Goal: Task Accomplishment & Management: Use online tool/utility

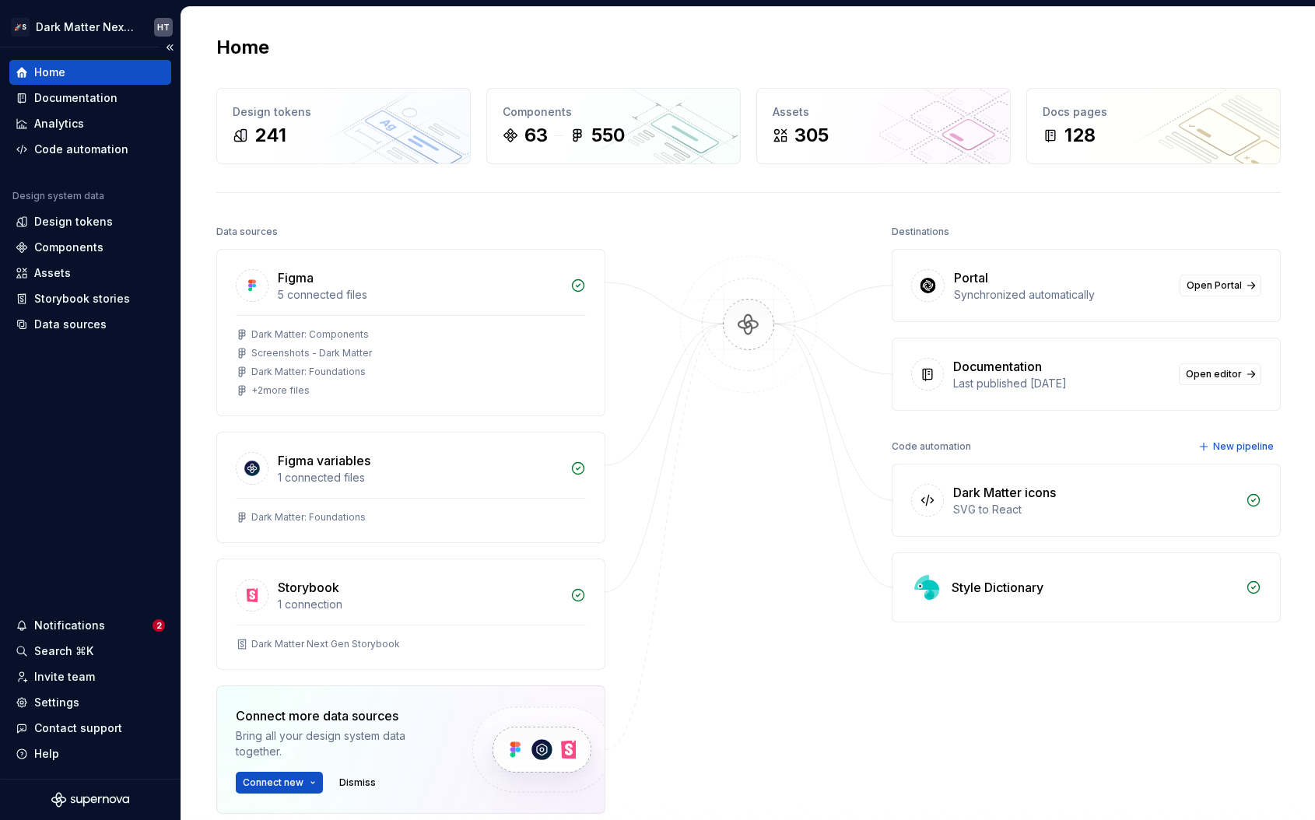
click at [97, 452] on div "Home Documentation Analytics Code automation Design system data Design tokens C…" at bounding box center [90, 412] width 181 height 731
click at [685, 358] on img at bounding box center [748, 340] width 151 height 169
click at [745, 319] on img at bounding box center [748, 340] width 151 height 169
click at [736, 295] on img at bounding box center [748, 340] width 151 height 169
click at [724, 400] on img at bounding box center [748, 340] width 151 height 169
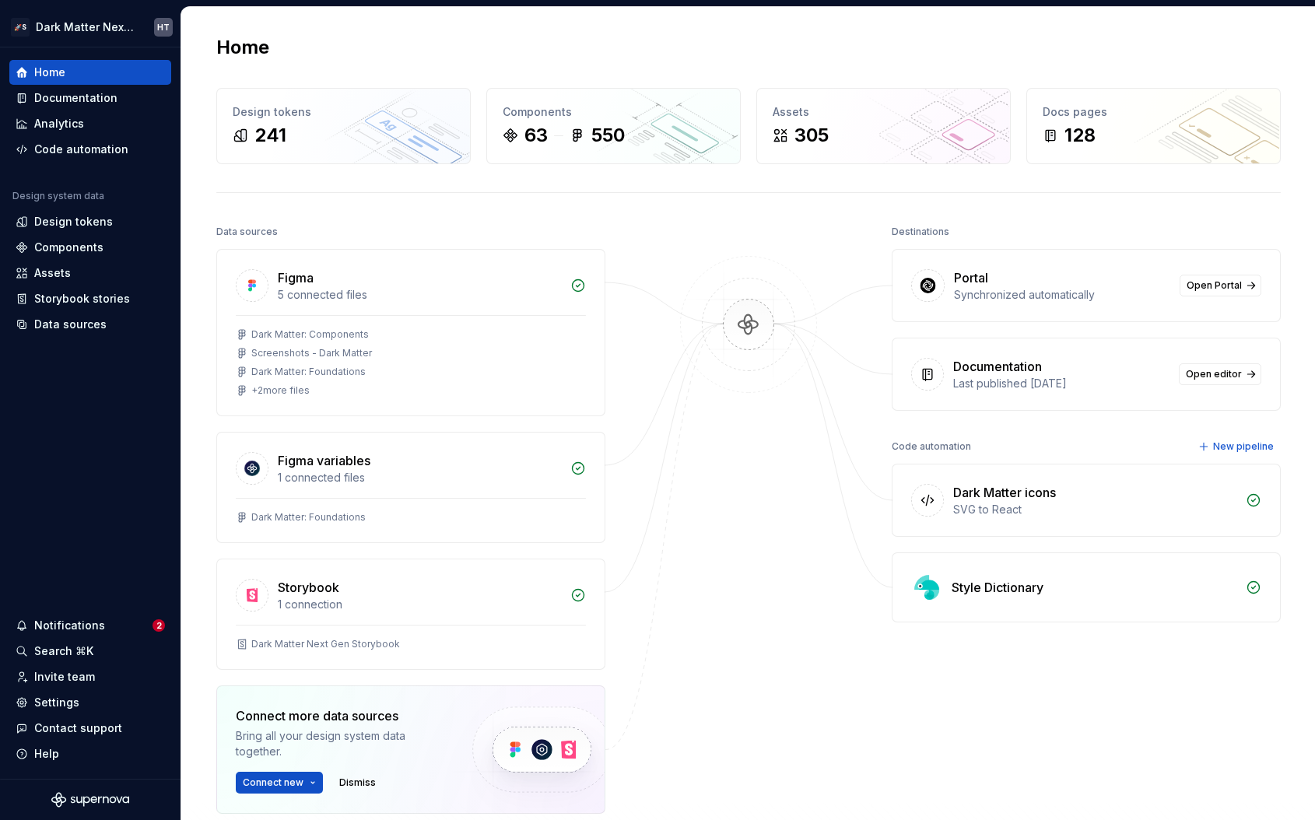
click at [556, 215] on div "Home Design tokens 241 Components 63 550 Assets 305 Docs pages 128 Data sources…" at bounding box center [748, 494] width 1120 height 975
click at [689, 237] on div at bounding box center [749, 556] width 156 height 671
click at [753, 329] on img at bounding box center [748, 340] width 151 height 169
click at [745, 317] on img at bounding box center [748, 340] width 151 height 169
click at [710, 337] on img at bounding box center [748, 340] width 151 height 169
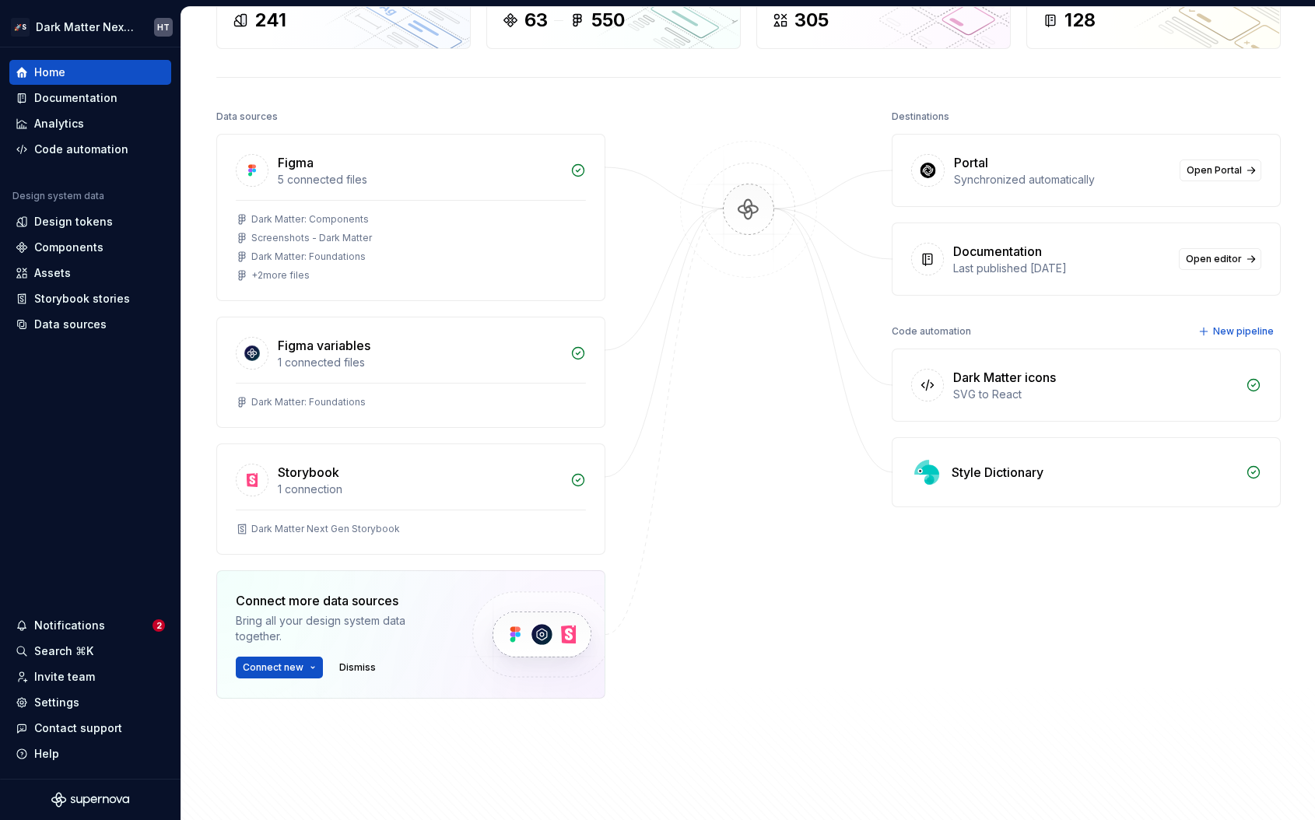
scroll to position [144, 0]
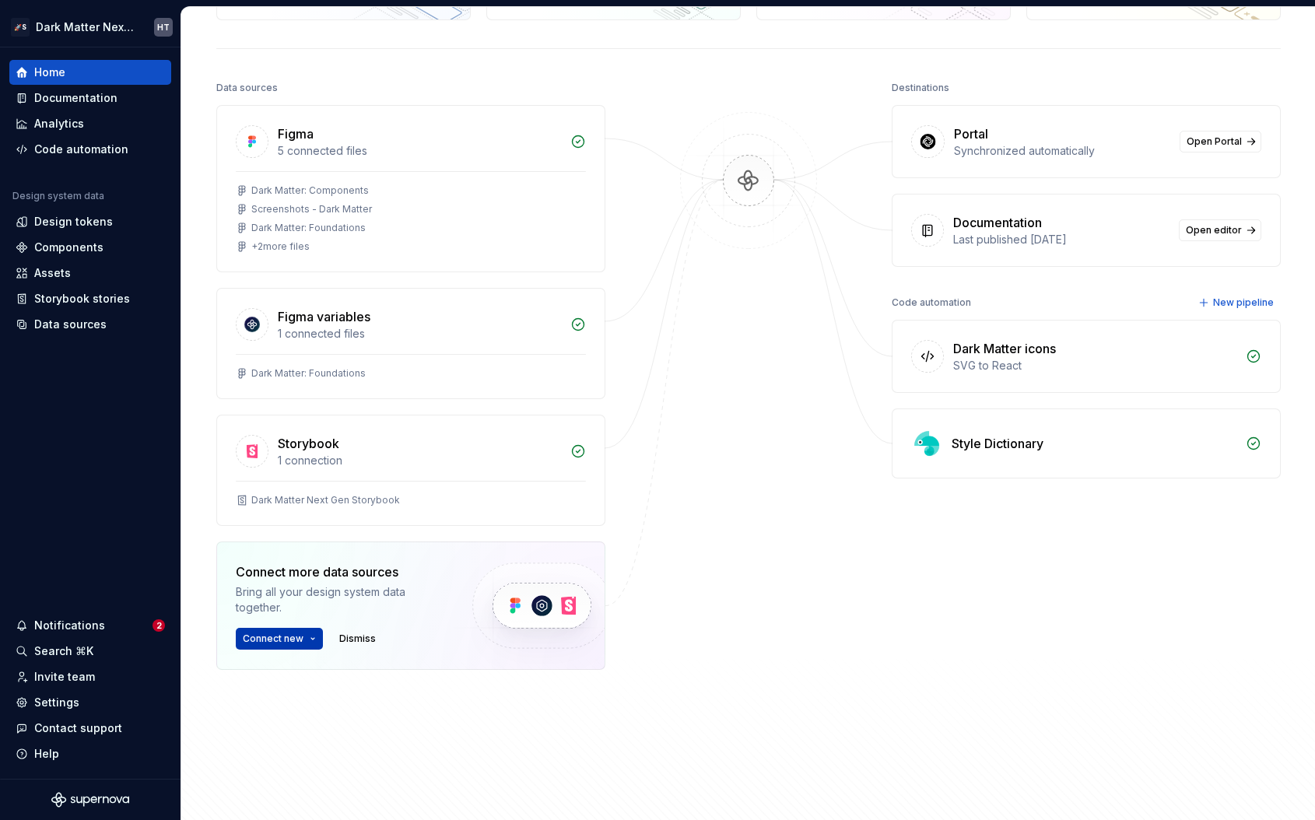
click at [279, 633] on span "Connect new" at bounding box center [273, 639] width 61 height 12
click at [678, 349] on div at bounding box center [749, 412] width 156 height 671
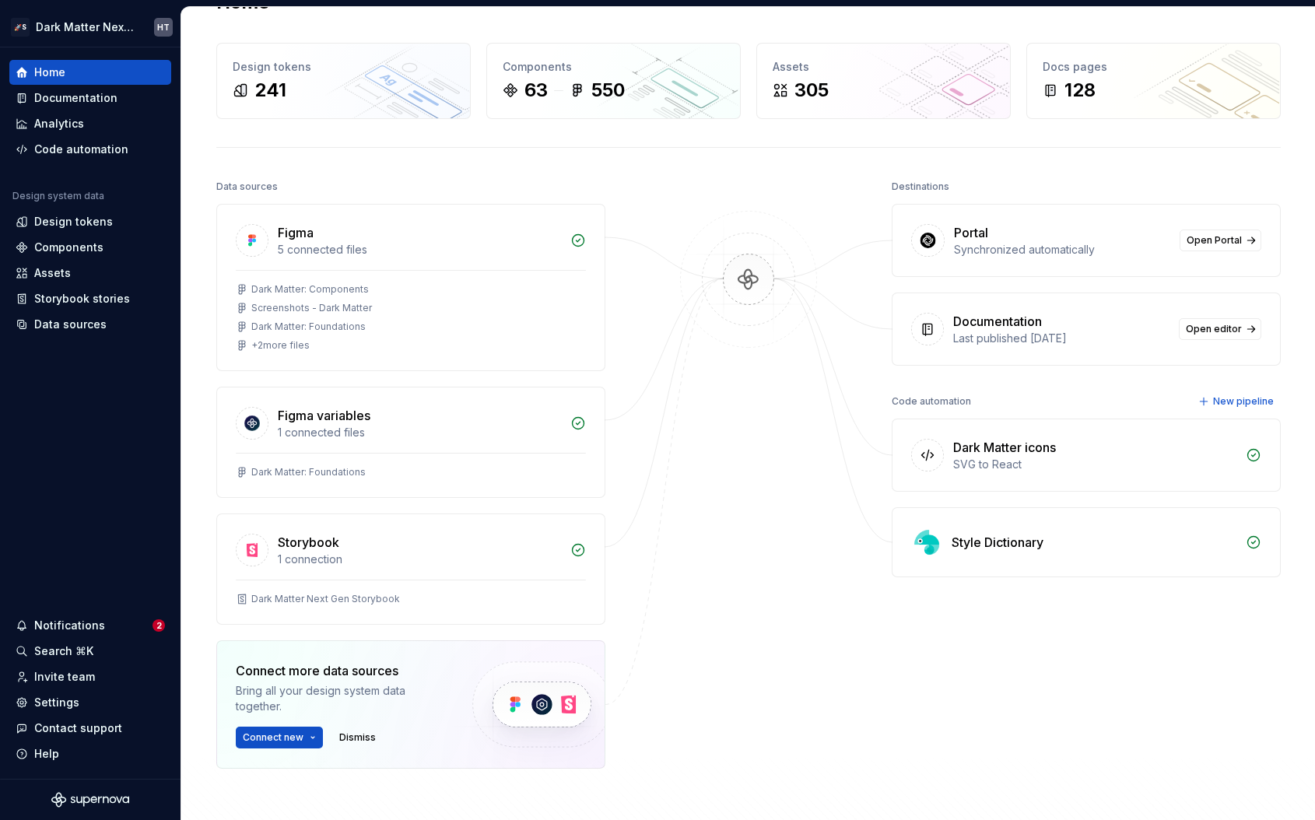
scroll to position [0, 0]
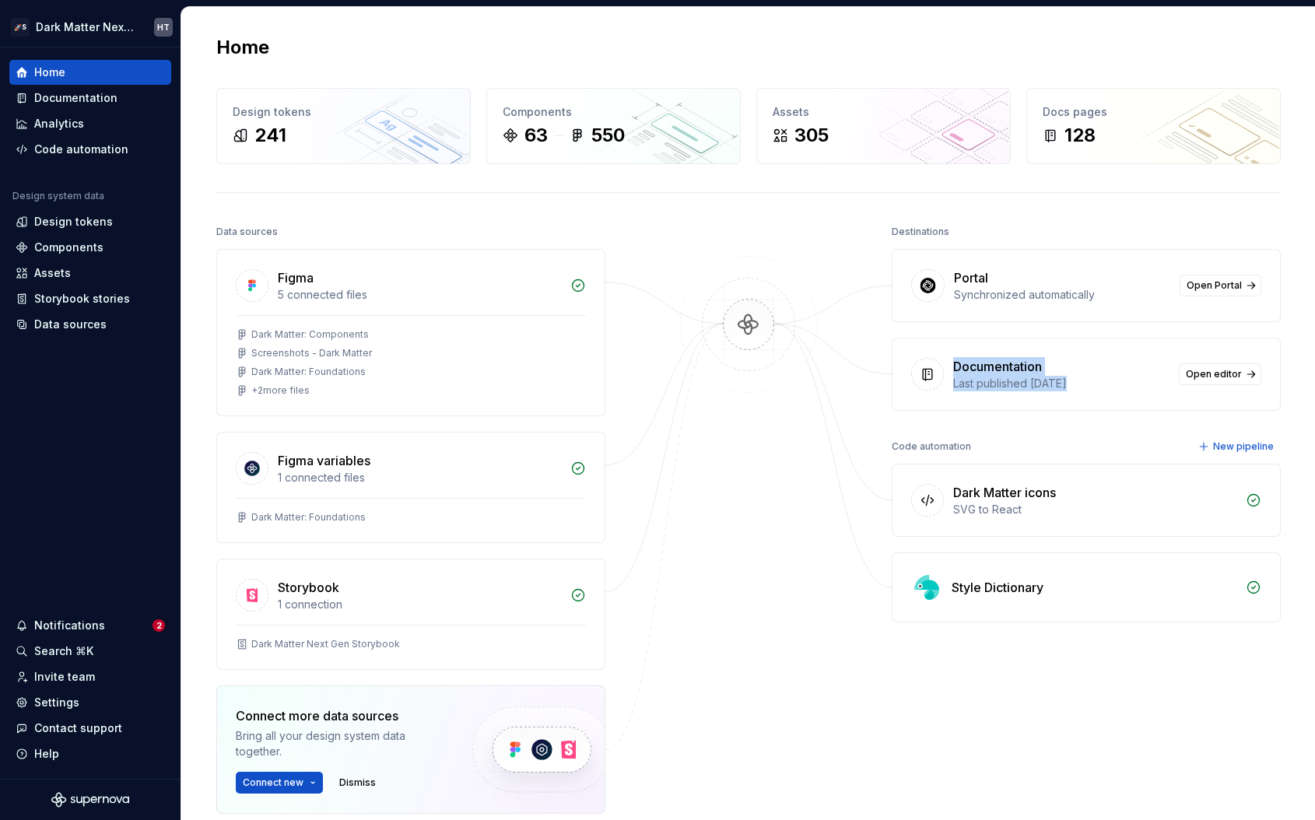
drag, startPoint x: 952, startPoint y: 367, endPoint x: 1062, endPoint y: 388, distance: 112.5
click at [1062, 388] on div "Documentation Last published 2 months ago" at bounding box center [1061, 374] width 216 height 34
drag, startPoint x: 1085, startPoint y: 388, endPoint x: 967, endPoint y: 356, distance: 121.7
click at [967, 356] on div "Documentation Last published 2 months ago Open editor" at bounding box center [1085, 374] width 387 height 72
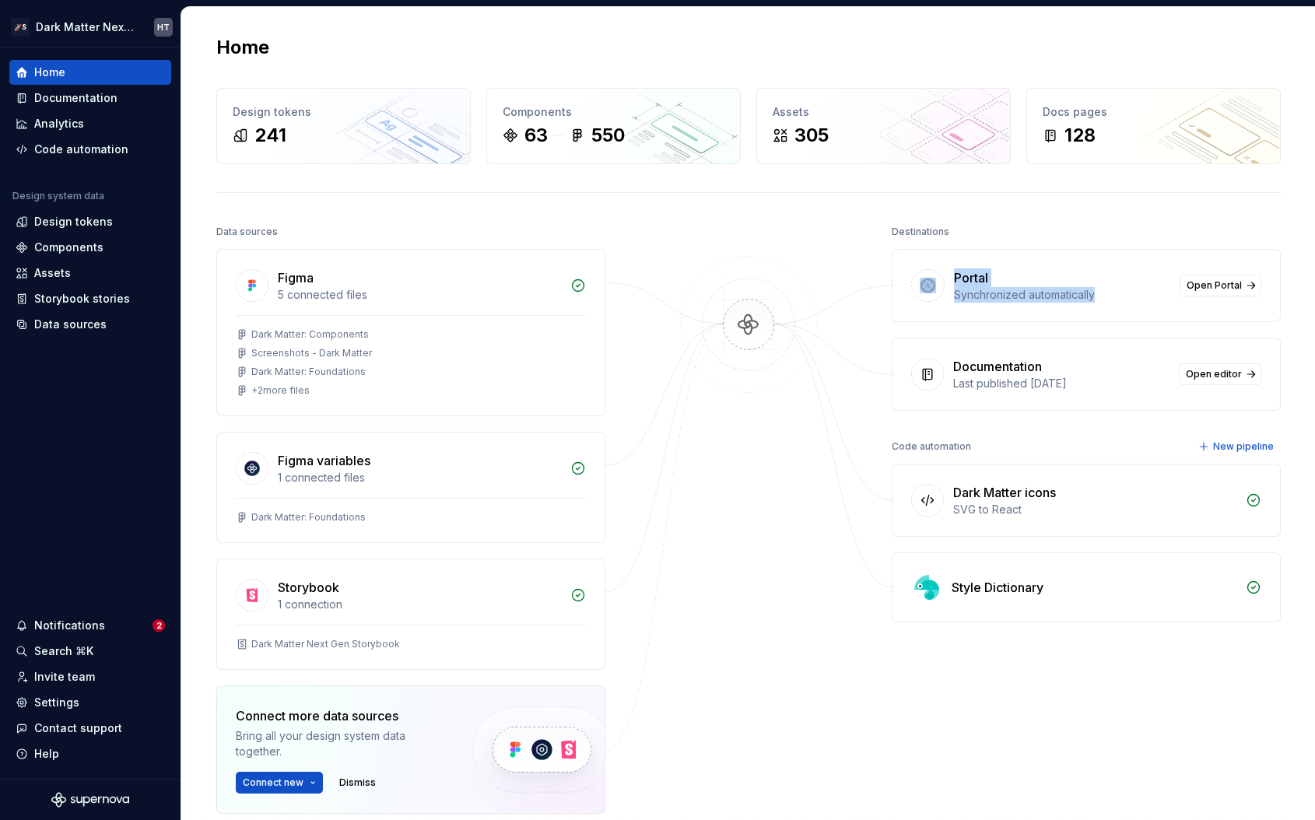
drag, startPoint x: 1107, startPoint y: 300, endPoint x: 934, endPoint y: 266, distance: 176.7
click at [934, 266] on div "Portal Synchronized automatically Open Portal" at bounding box center [1085, 286] width 387 height 72
click at [994, 291] on div "Synchronized automatically" at bounding box center [1062, 295] width 216 height 16
drag, startPoint x: 966, startPoint y: 489, endPoint x: 1044, endPoint y: 589, distance: 127.0
click at [1044, 589] on div "Dark Matter icons SVG to React Style Dictionary" at bounding box center [1086, 543] width 389 height 159
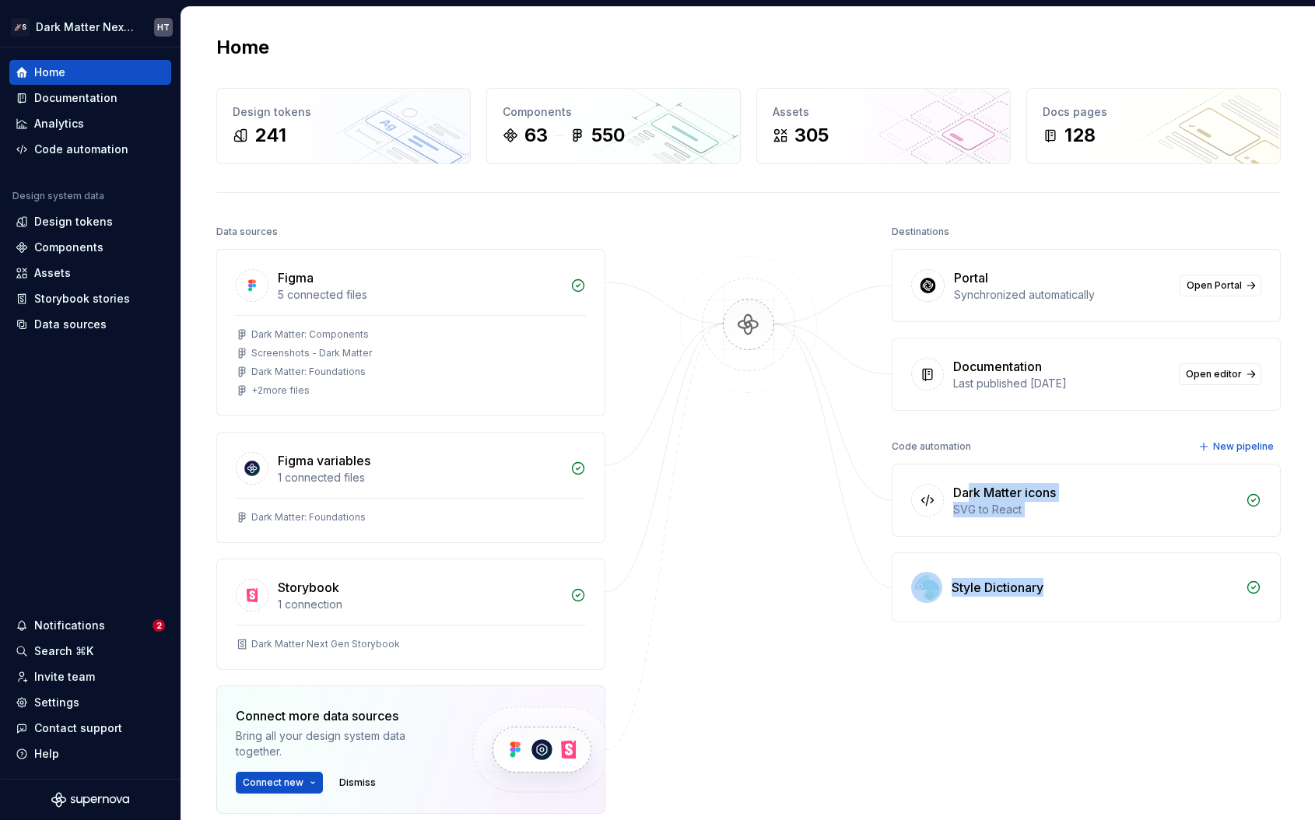
click at [1044, 589] on div "Style Dictionary" at bounding box center [1094, 587] width 285 height 19
click at [771, 394] on img at bounding box center [748, 340] width 151 height 169
click at [85, 100] on div "Documentation" at bounding box center [75, 98] width 83 height 16
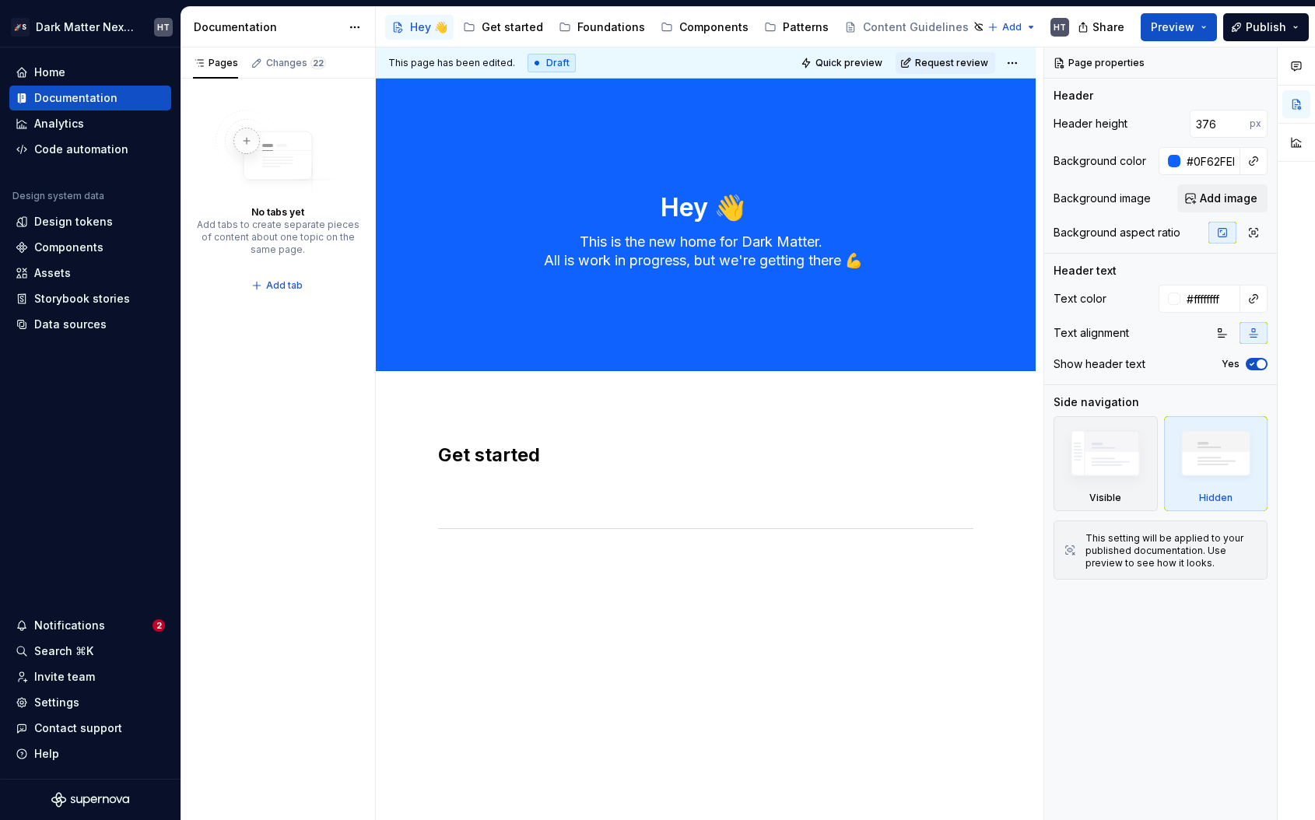
scroll to position [15, 0]
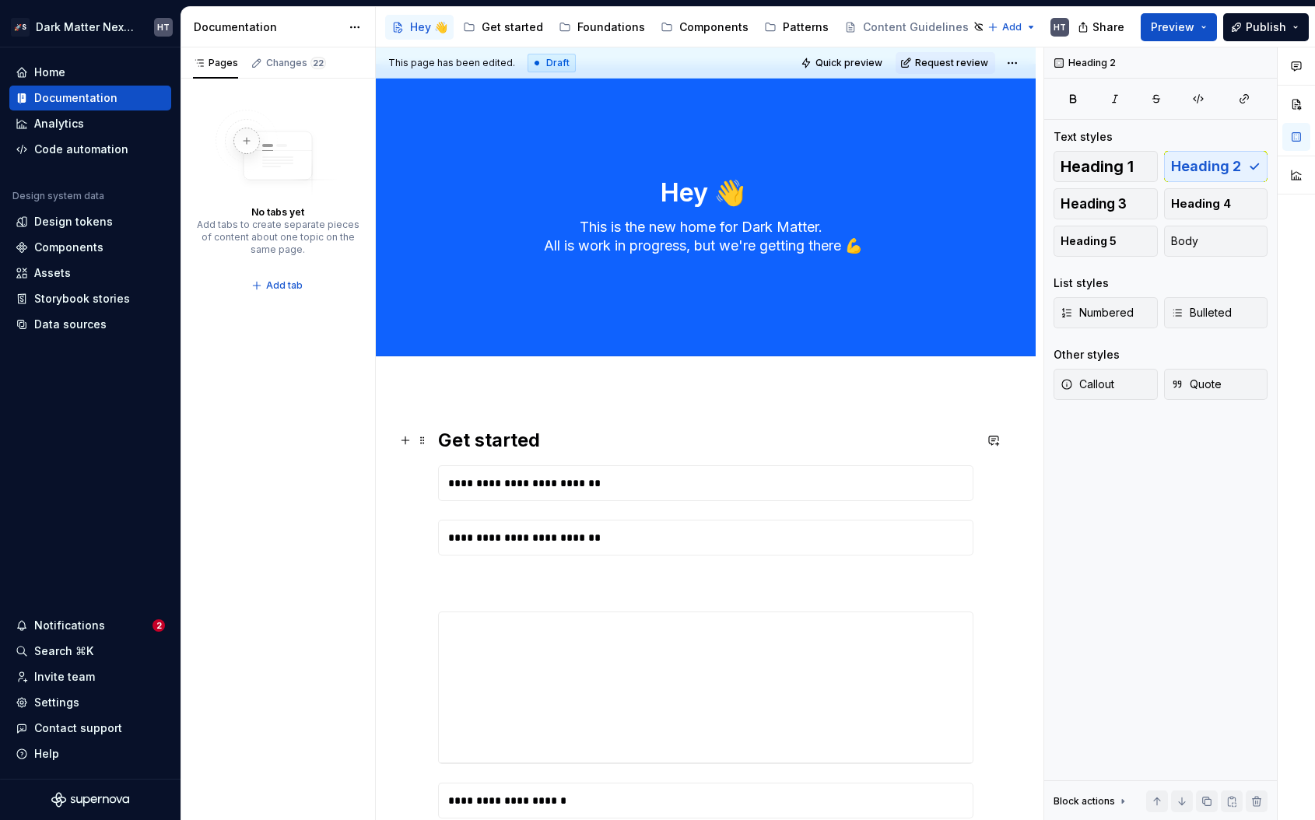
click at [585, 441] on h2 "Get started" at bounding box center [705, 440] width 535 height 25
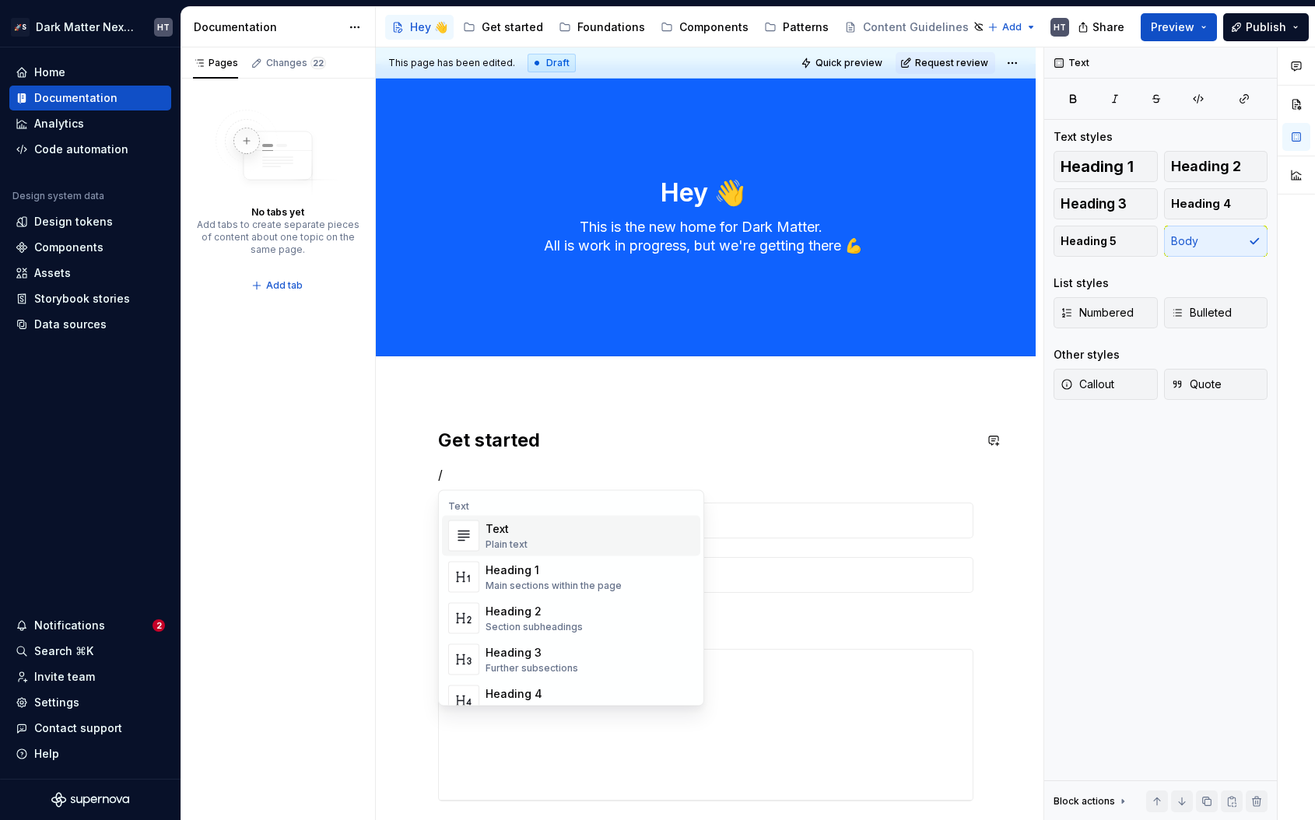
type textarea "*"
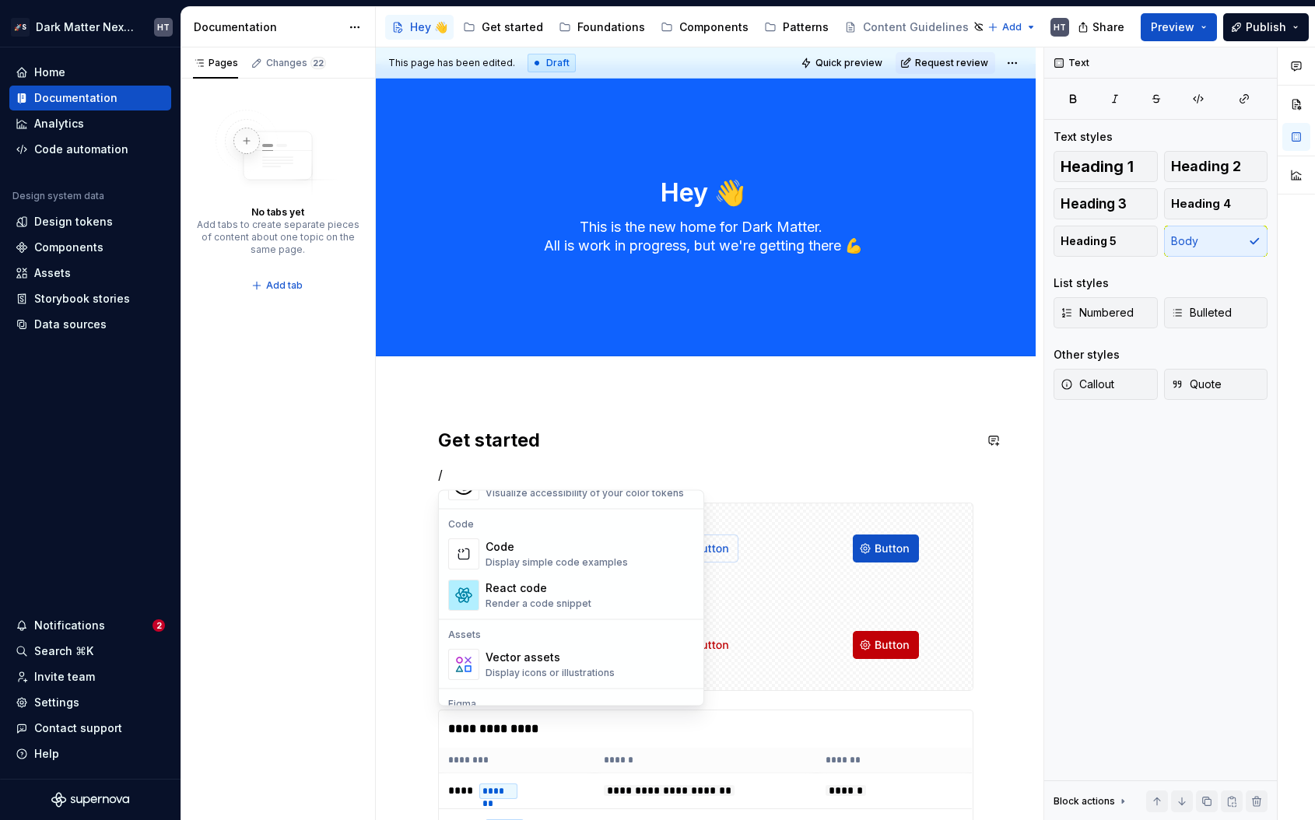
scroll to position [1549, 0]
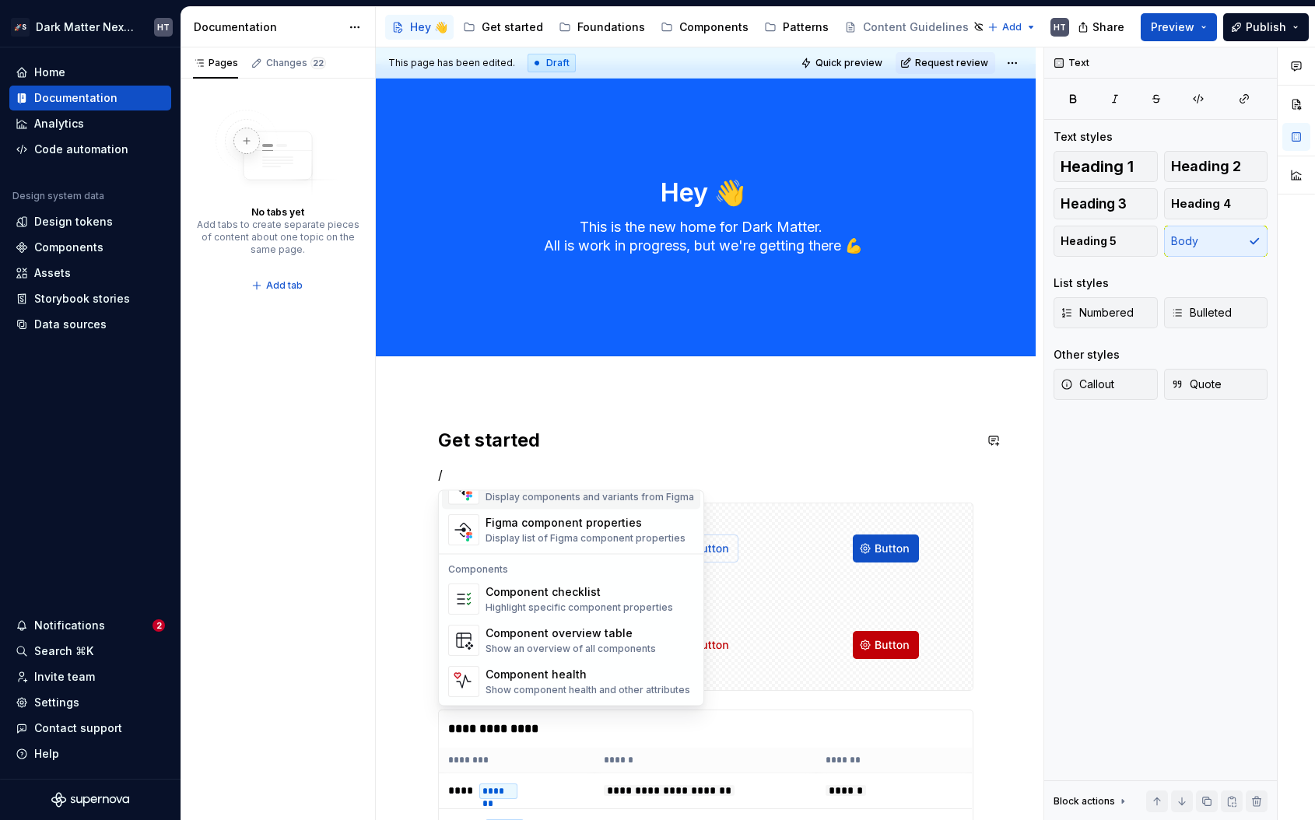
click at [469, 471] on p "/" at bounding box center [705, 474] width 535 height 19
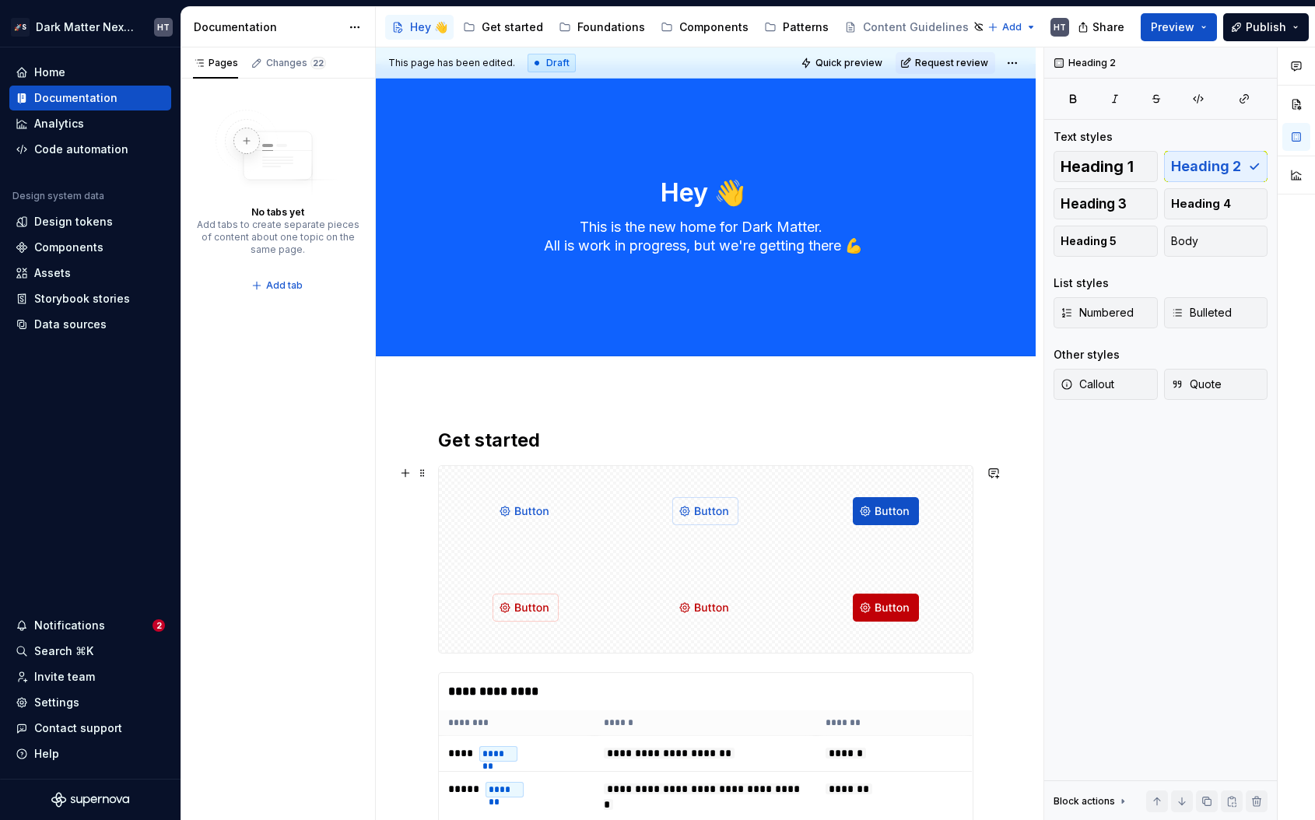
click at [535, 569] on img at bounding box center [526, 608] width 66 height 78
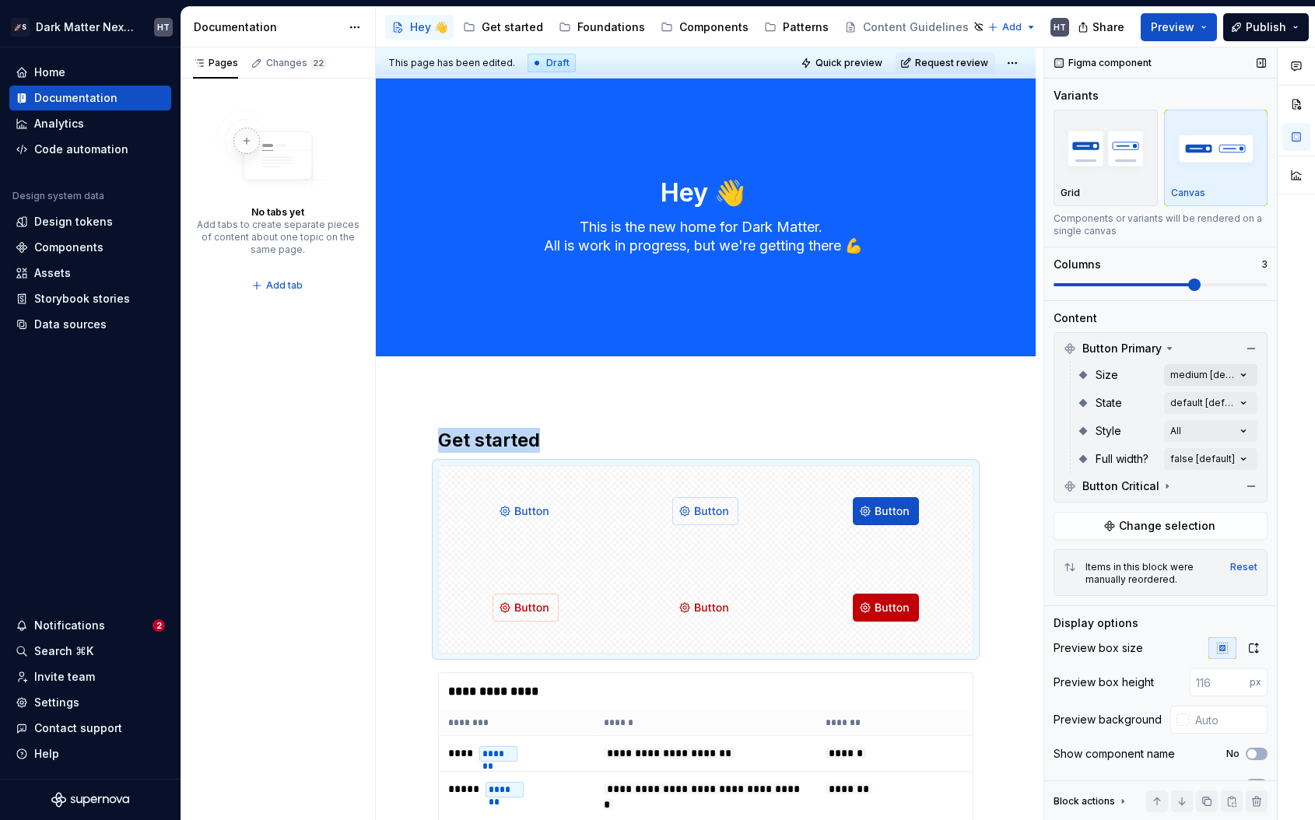
click at [1186, 370] on div "Comments Open comments No comments yet Select ‘Comment’ from the block context …" at bounding box center [1179, 433] width 271 height 773
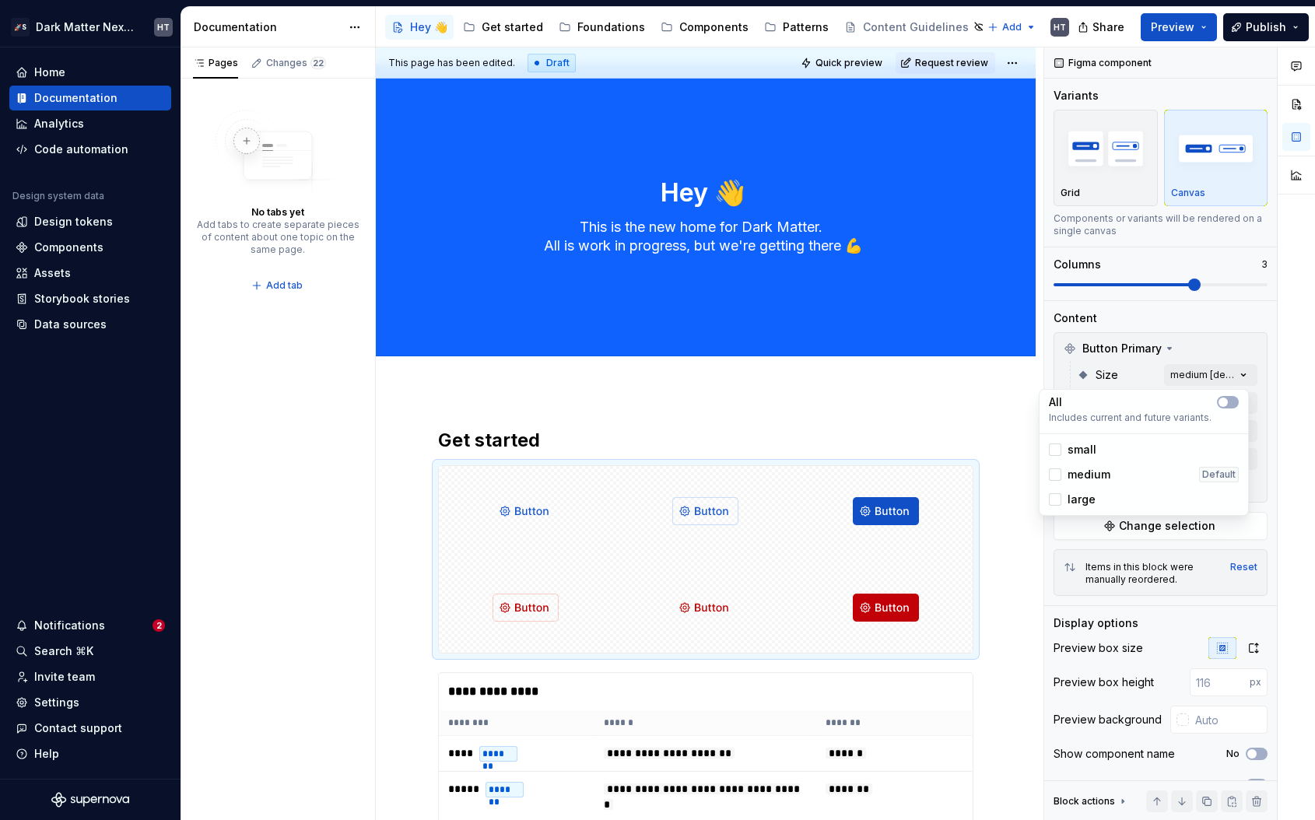
click at [1096, 373] on div "Comments Open comments No comments yet Select ‘Comment’ from the block context …" at bounding box center [1179, 433] width 271 height 773
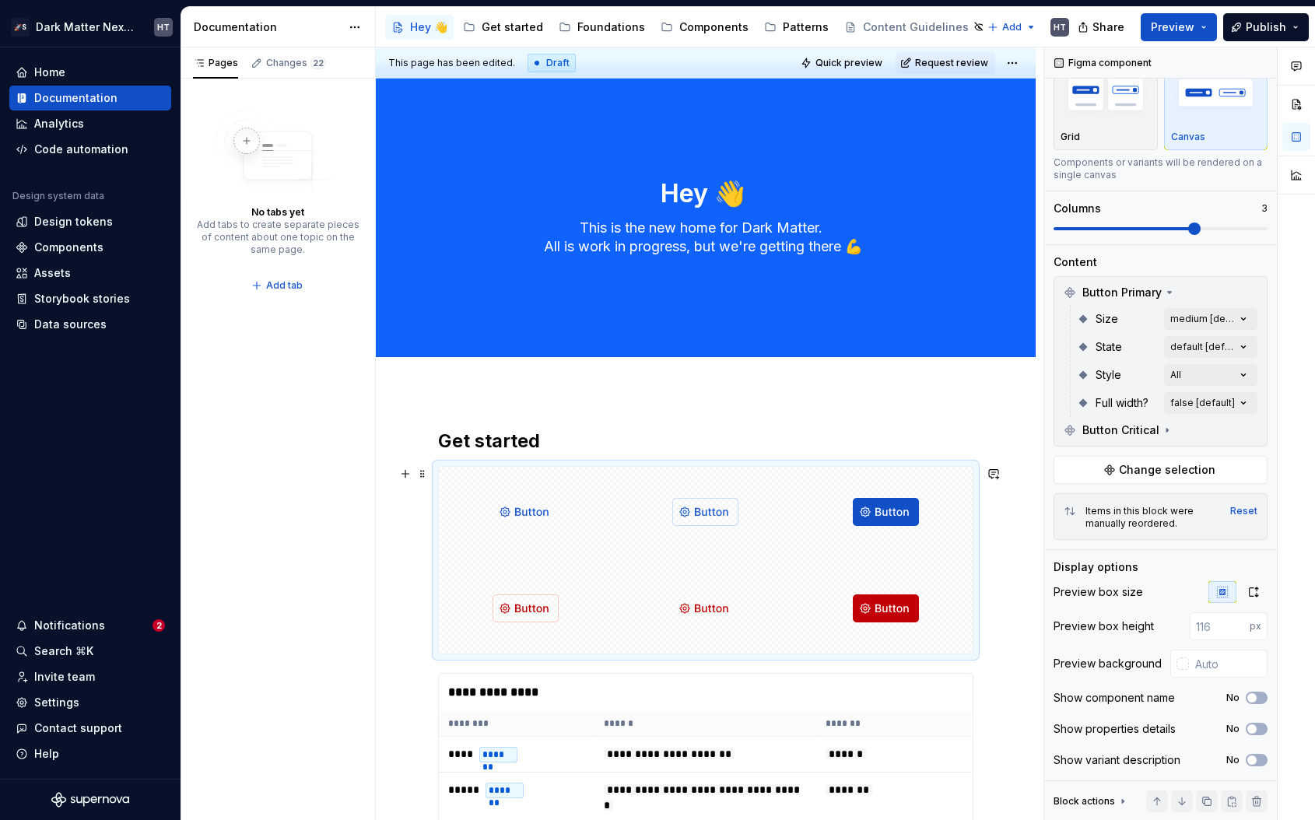
scroll to position [0, 0]
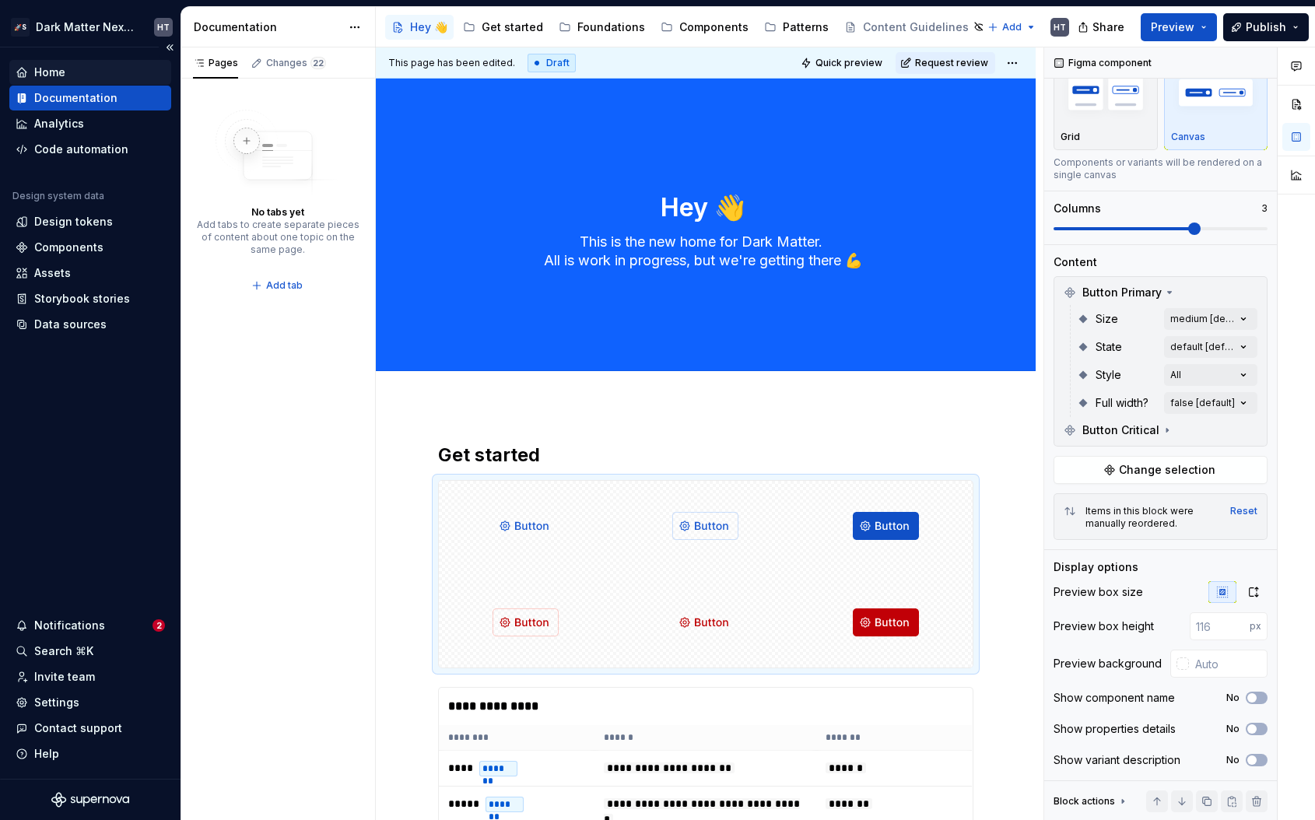
click at [59, 82] on div "Home" at bounding box center [90, 72] width 162 height 25
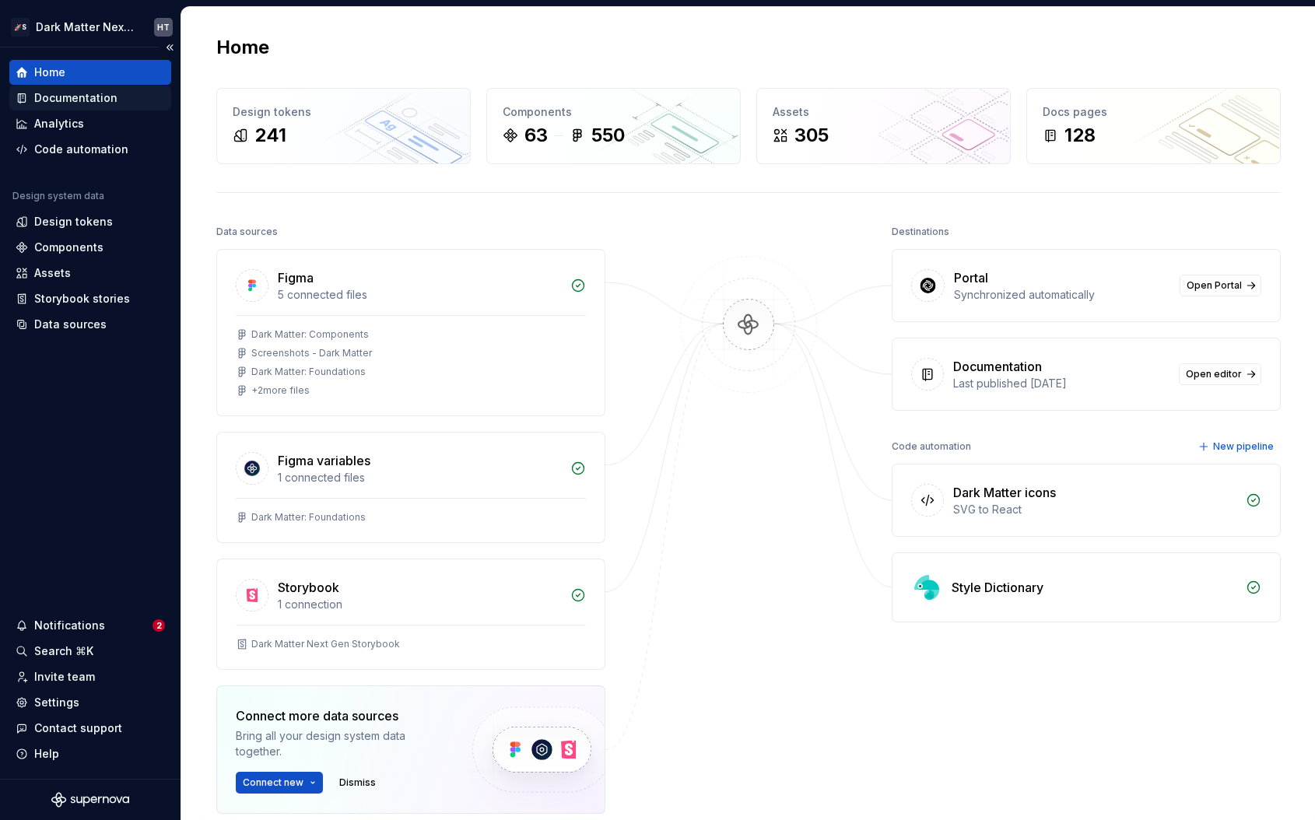
click at [84, 103] on div "Documentation" at bounding box center [75, 98] width 83 height 16
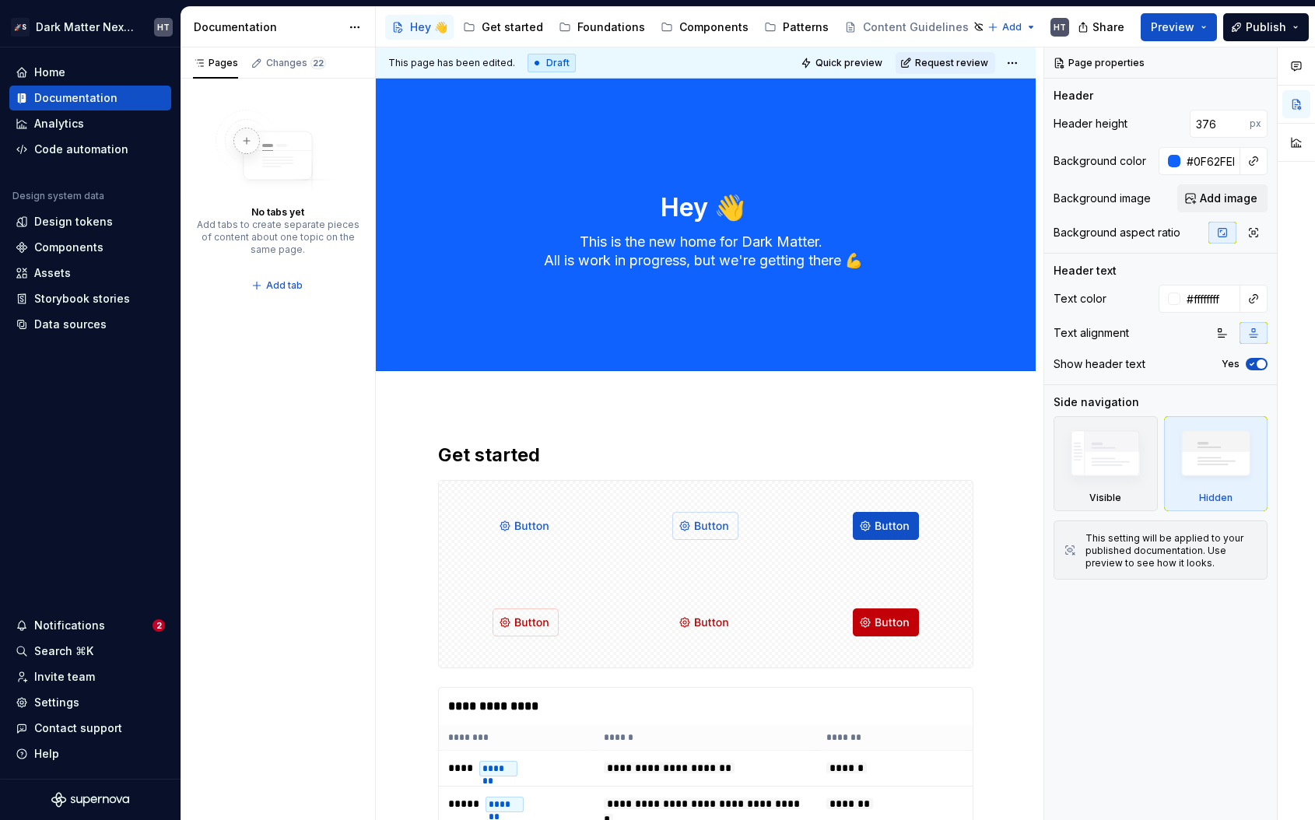
type textarea "*"
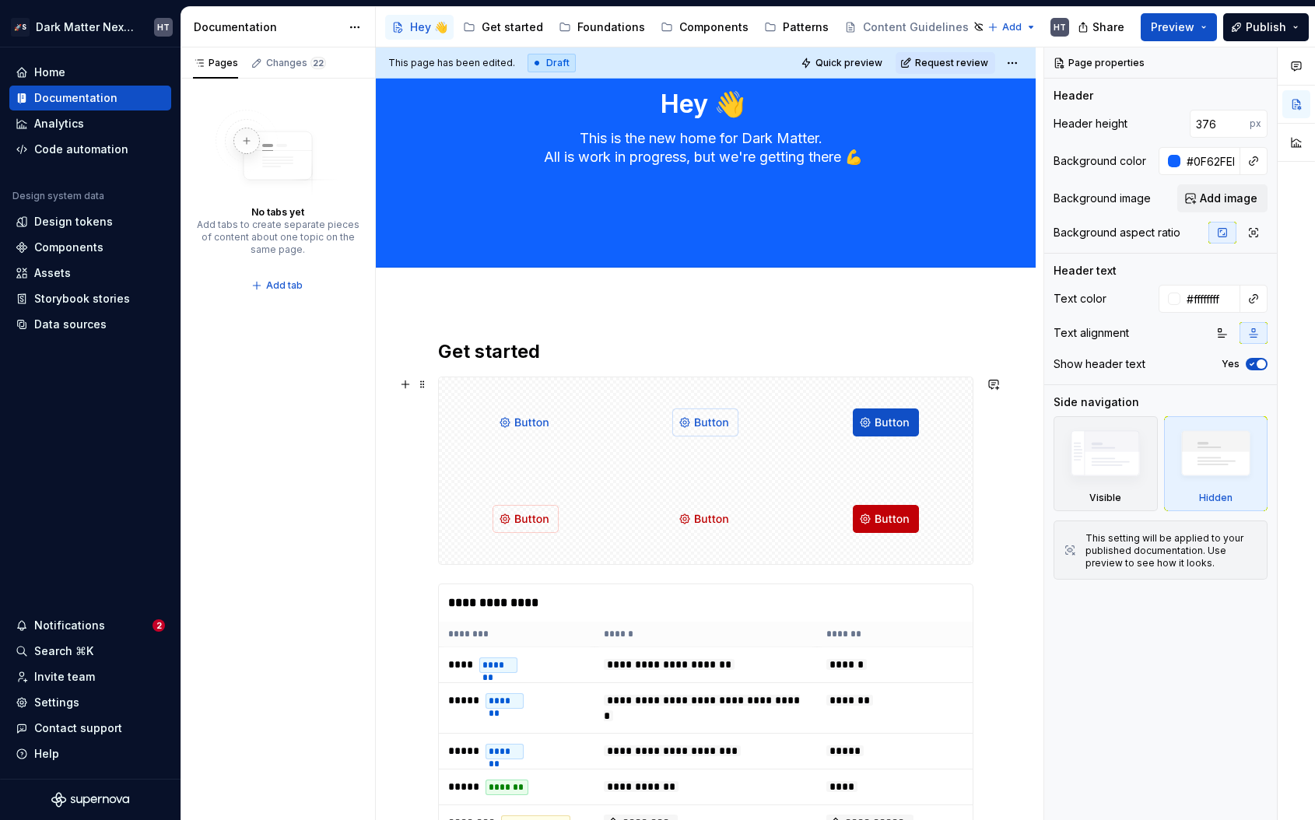
scroll to position [107, 0]
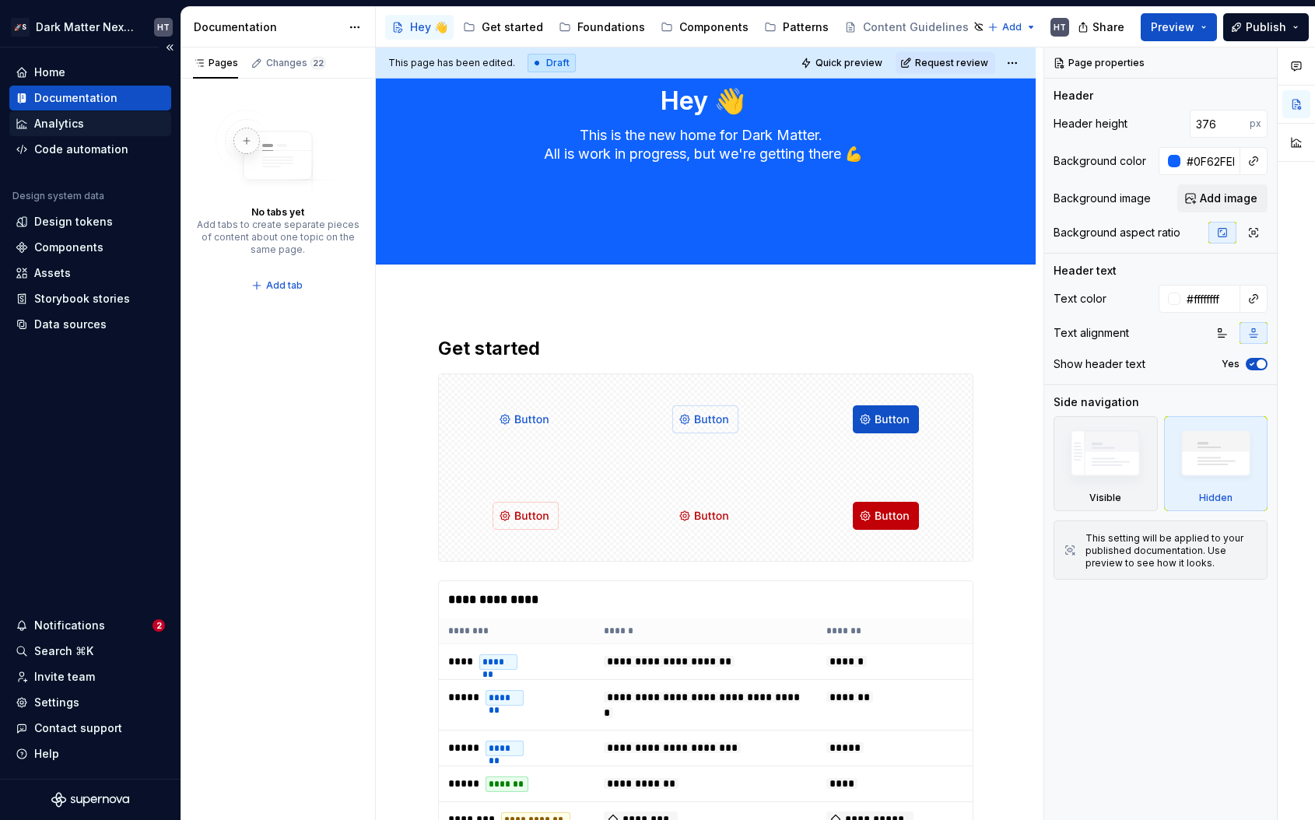
click at [60, 128] on div "Analytics" at bounding box center [59, 124] width 50 height 16
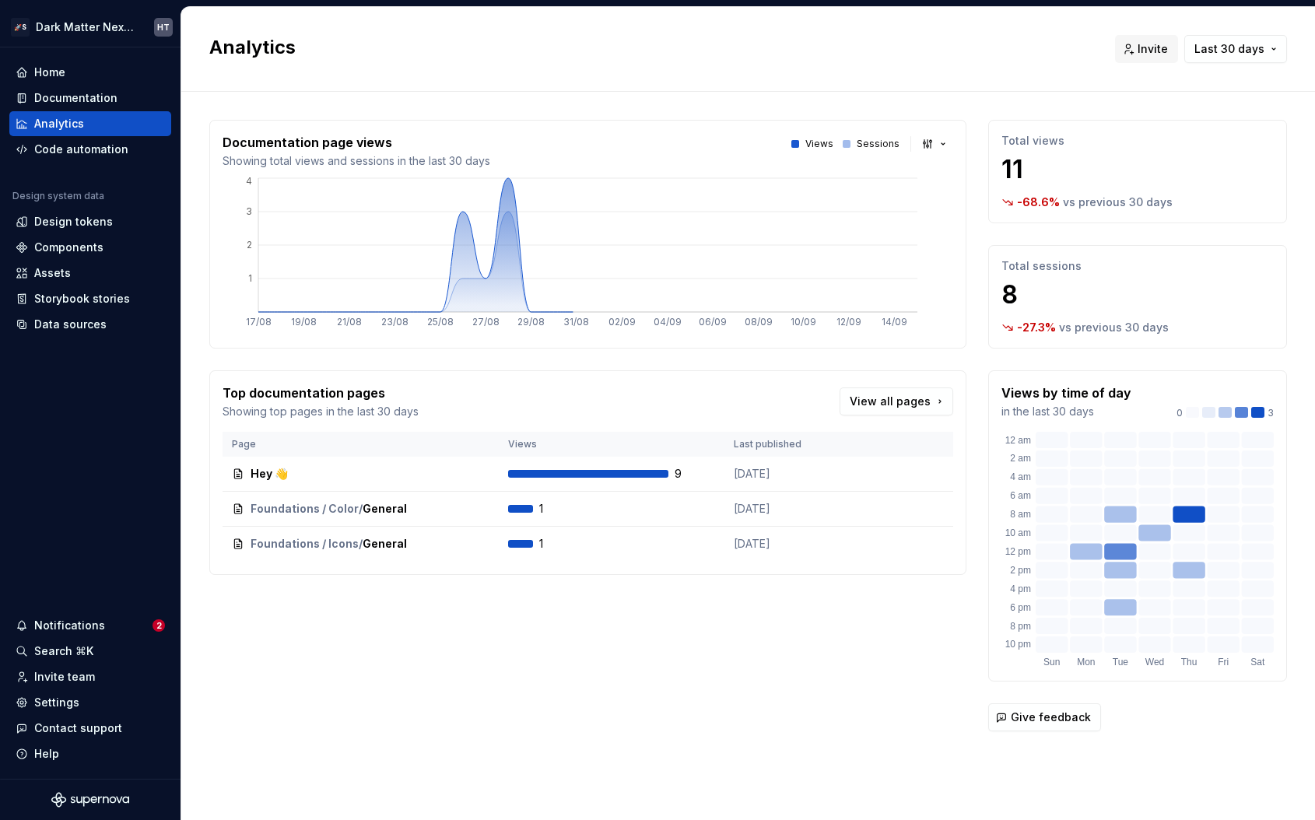
click at [475, 124] on div "Documentation page views Showing total views and sessions in the last 30 days V…" at bounding box center [587, 234] width 757 height 229
click at [77, 72] on div "Home" at bounding box center [90, 73] width 149 height 16
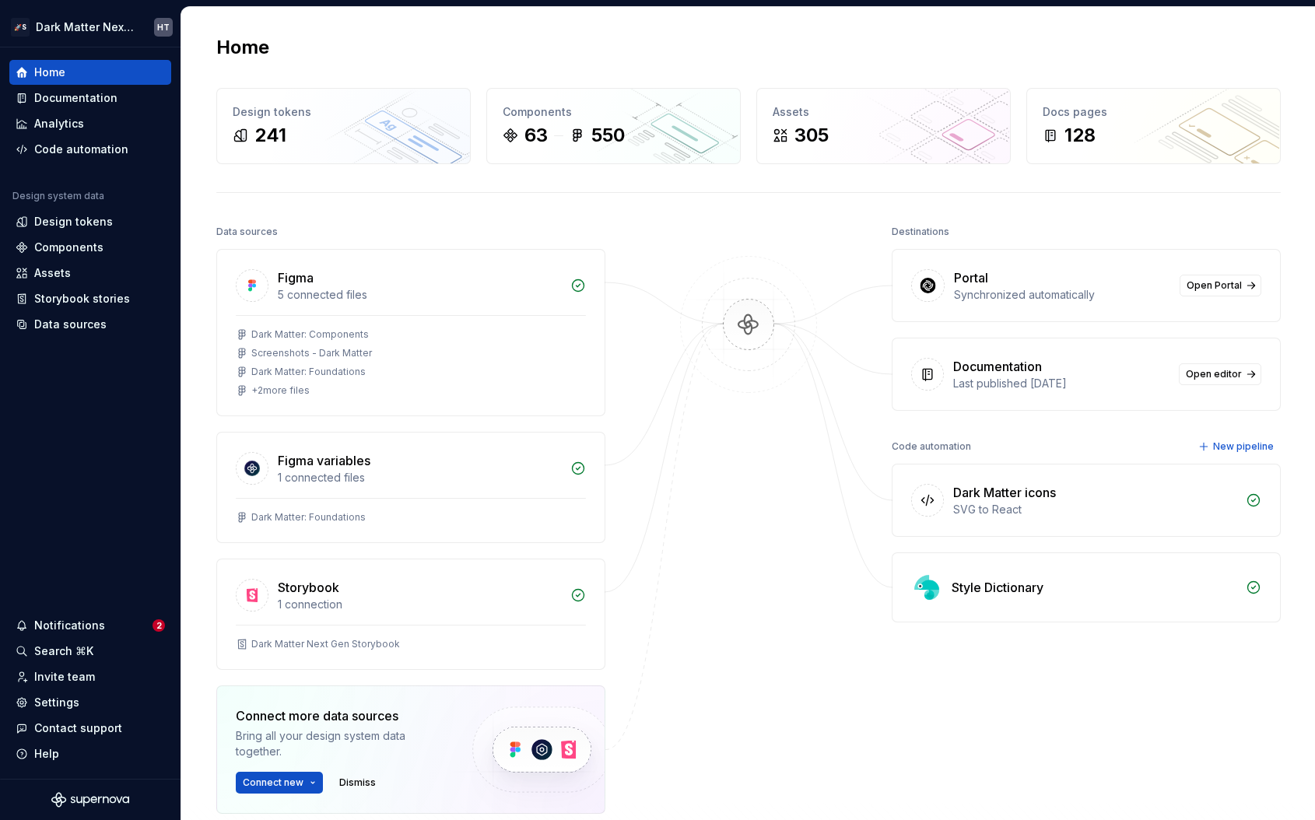
click at [767, 268] on img at bounding box center [748, 340] width 151 height 169
click at [1234, 319] on div "Portal Synchronized automatically Open Portal" at bounding box center [1085, 286] width 387 height 72
click at [115, 152] on div "Code automation" at bounding box center [81, 150] width 94 height 16
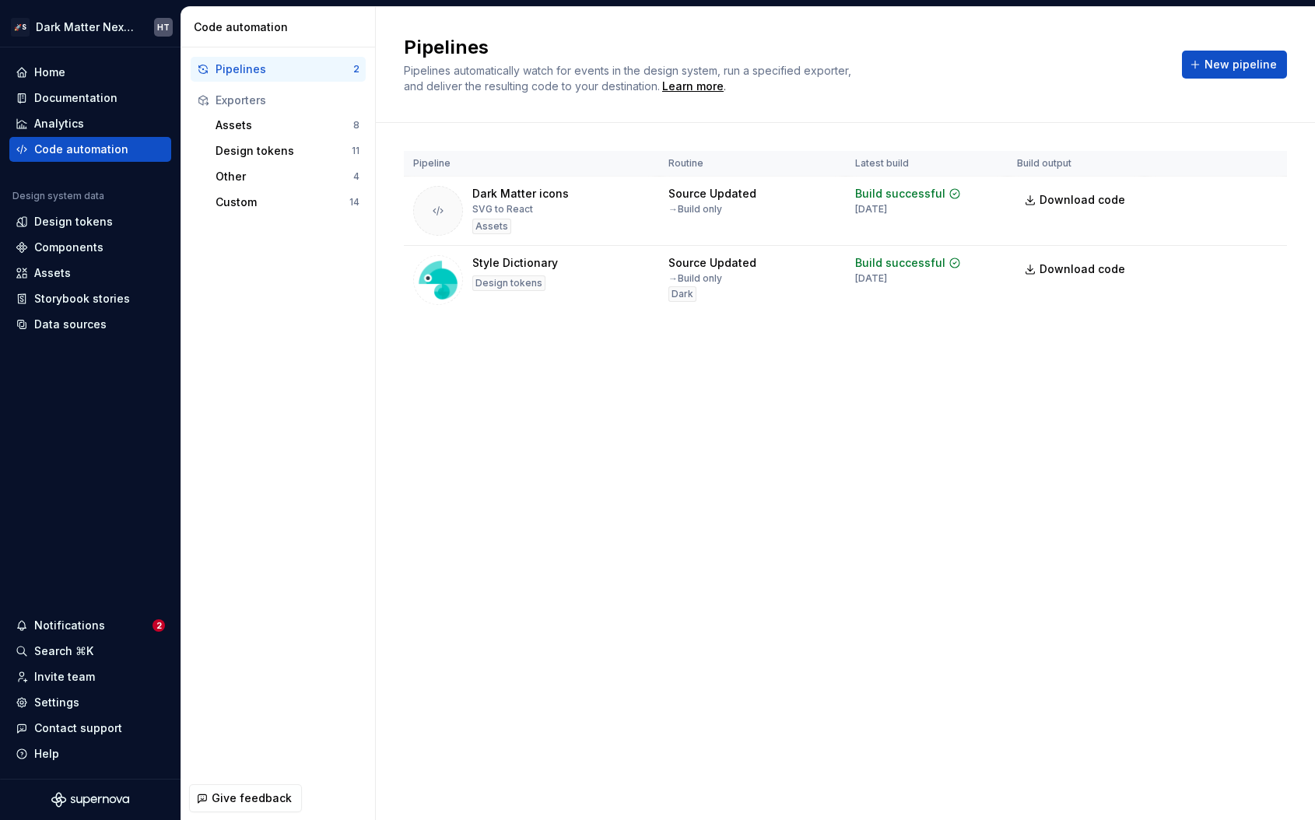
click at [601, 408] on div "Pipelines Pipelines automatically watch for events in the design system, run a …" at bounding box center [845, 413] width 939 height 813
click at [1257, 78] on div "New pipeline" at bounding box center [1234, 65] width 105 height 28
click at [1239, 65] on span "New pipeline" at bounding box center [1240, 65] width 72 height 16
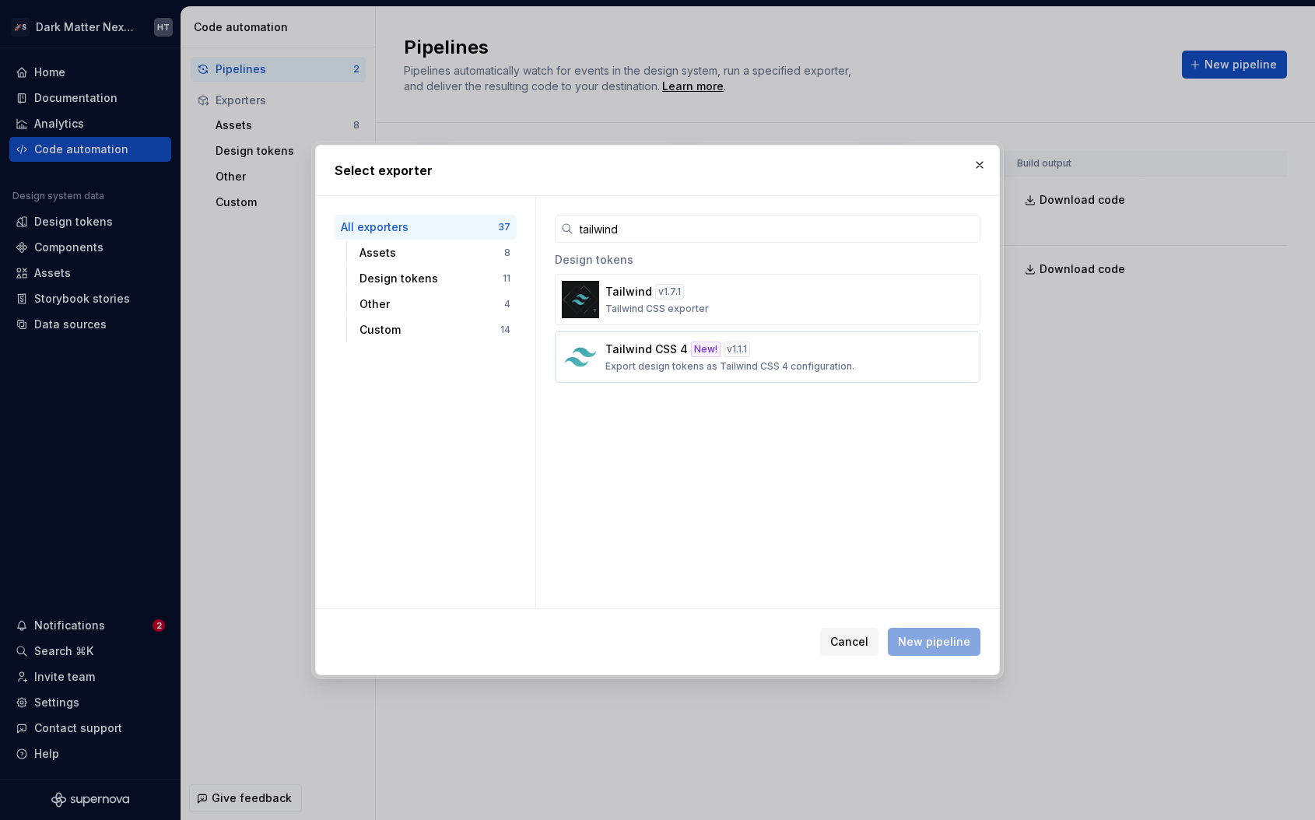
type input "tailwind"
click at [640, 353] on p "Tailwind CSS 4" at bounding box center [646, 350] width 82 height 16
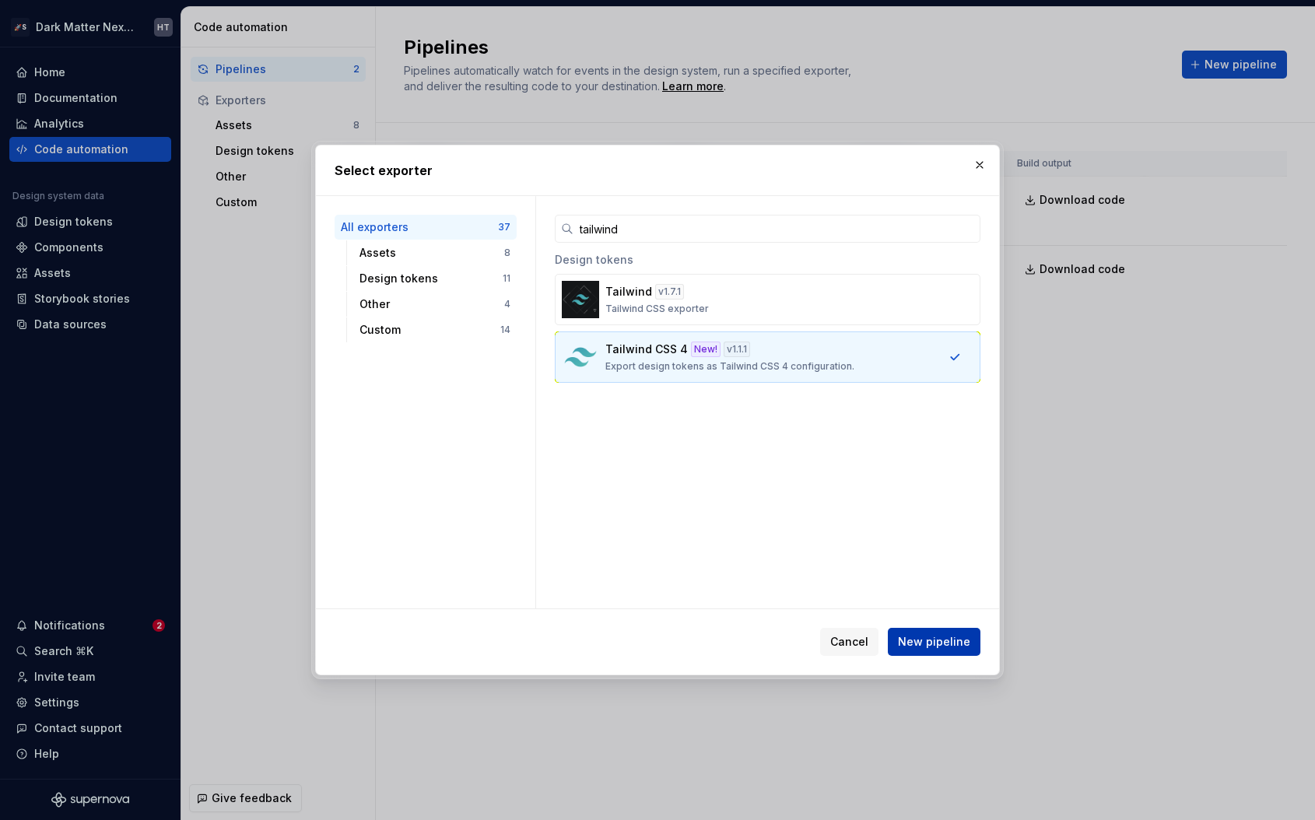
click at [938, 640] on span "New pipeline" at bounding box center [934, 642] width 72 height 16
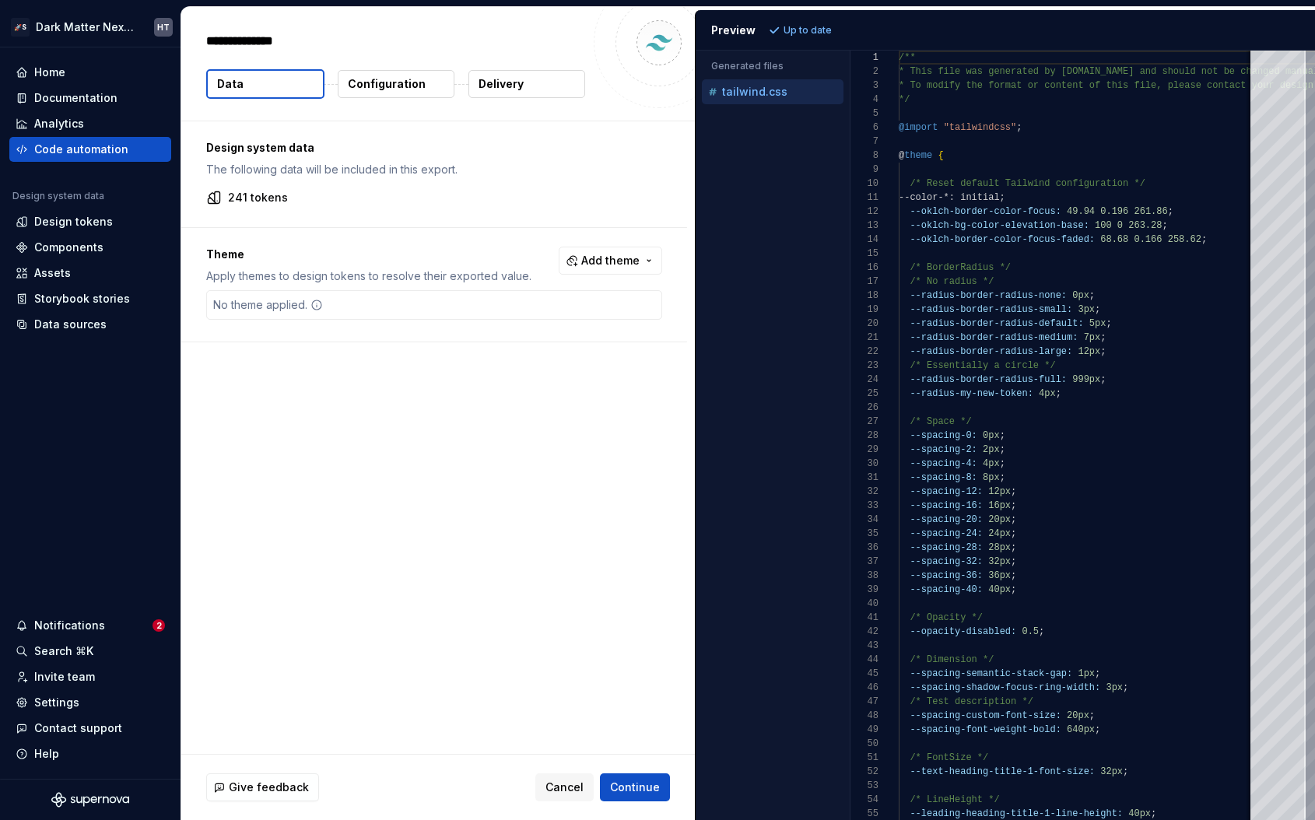
type textarea "*"
click at [418, 78] on p "Configuration" at bounding box center [387, 84] width 78 height 16
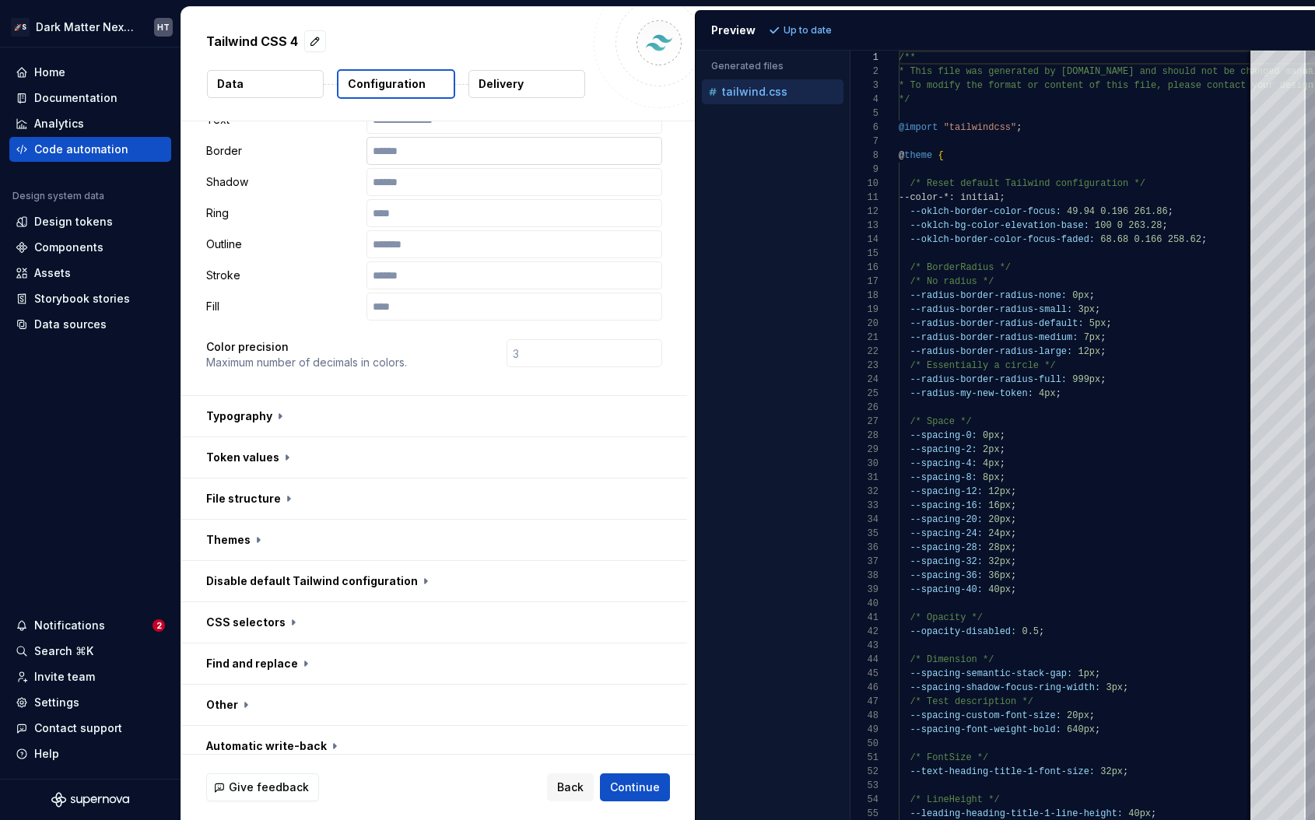
scroll to position [293, 0]
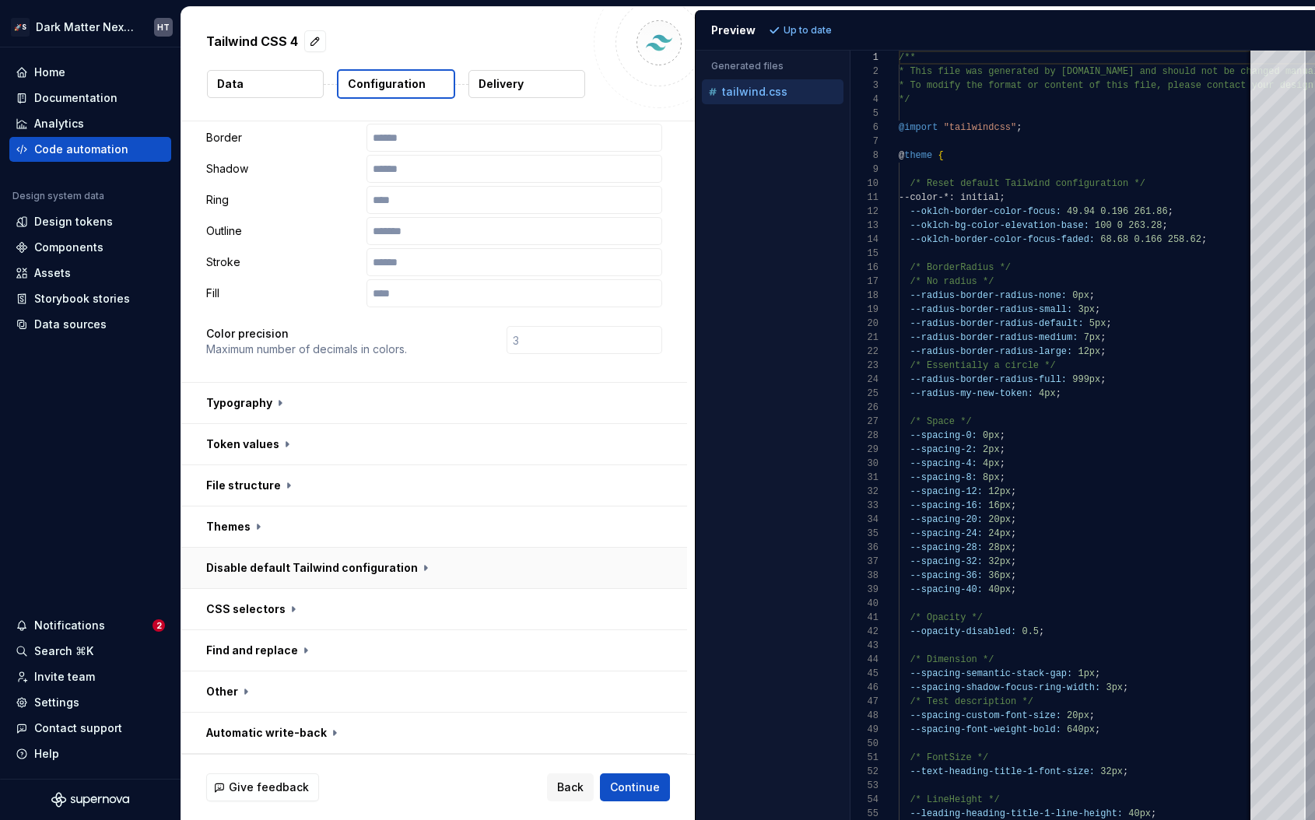
click at [377, 564] on button "button" at bounding box center [434, 568] width 506 height 40
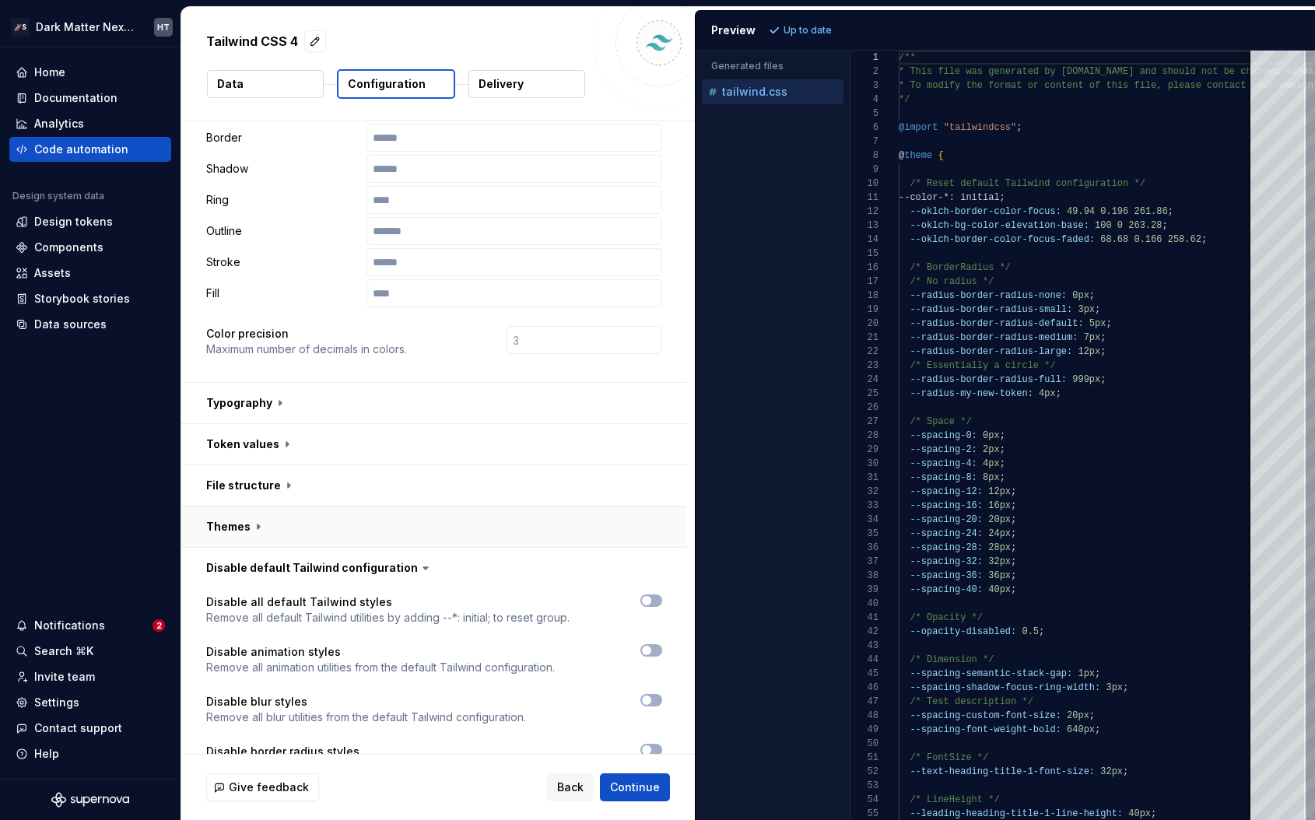
click at [384, 535] on button "button" at bounding box center [434, 527] width 506 height 40
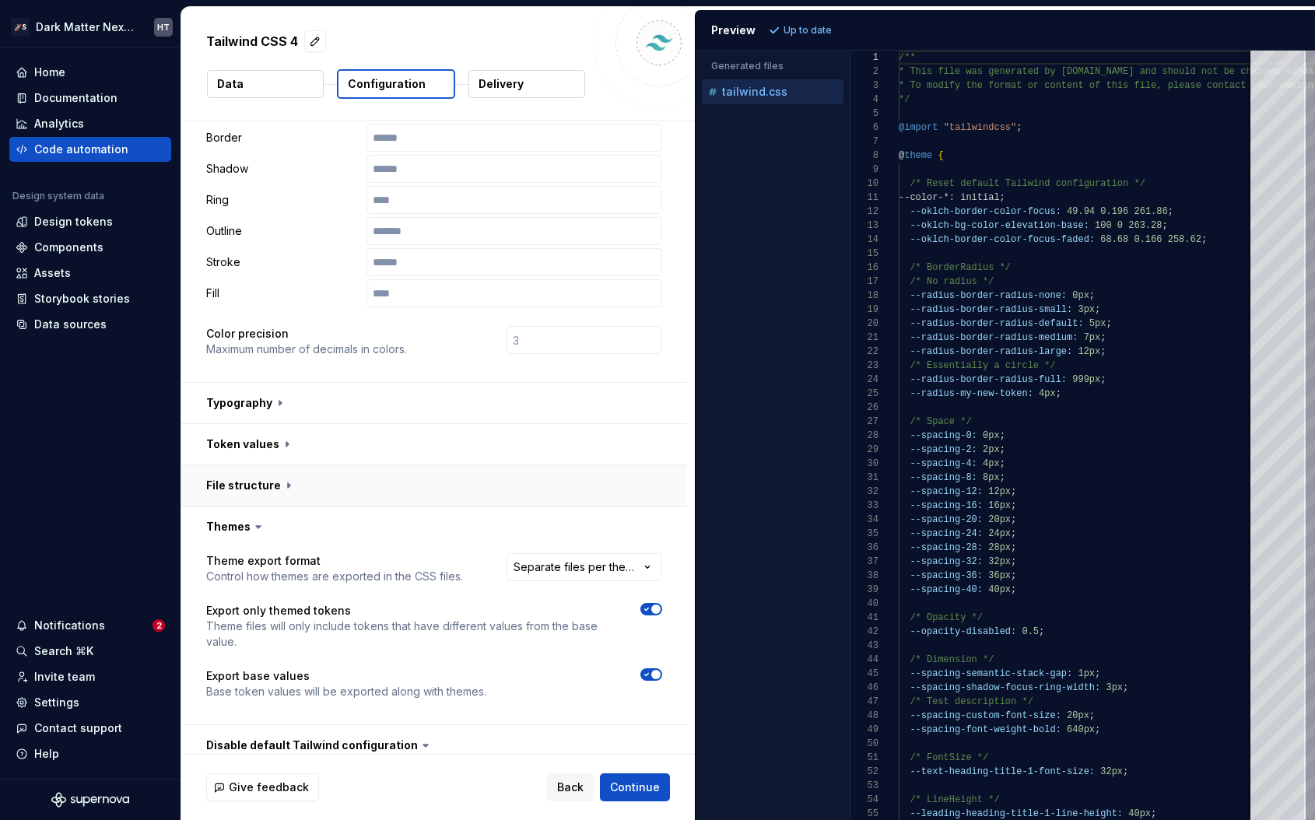
click at [398, 504] on button "button" at bounding box center [434, 485] width 506 height 40
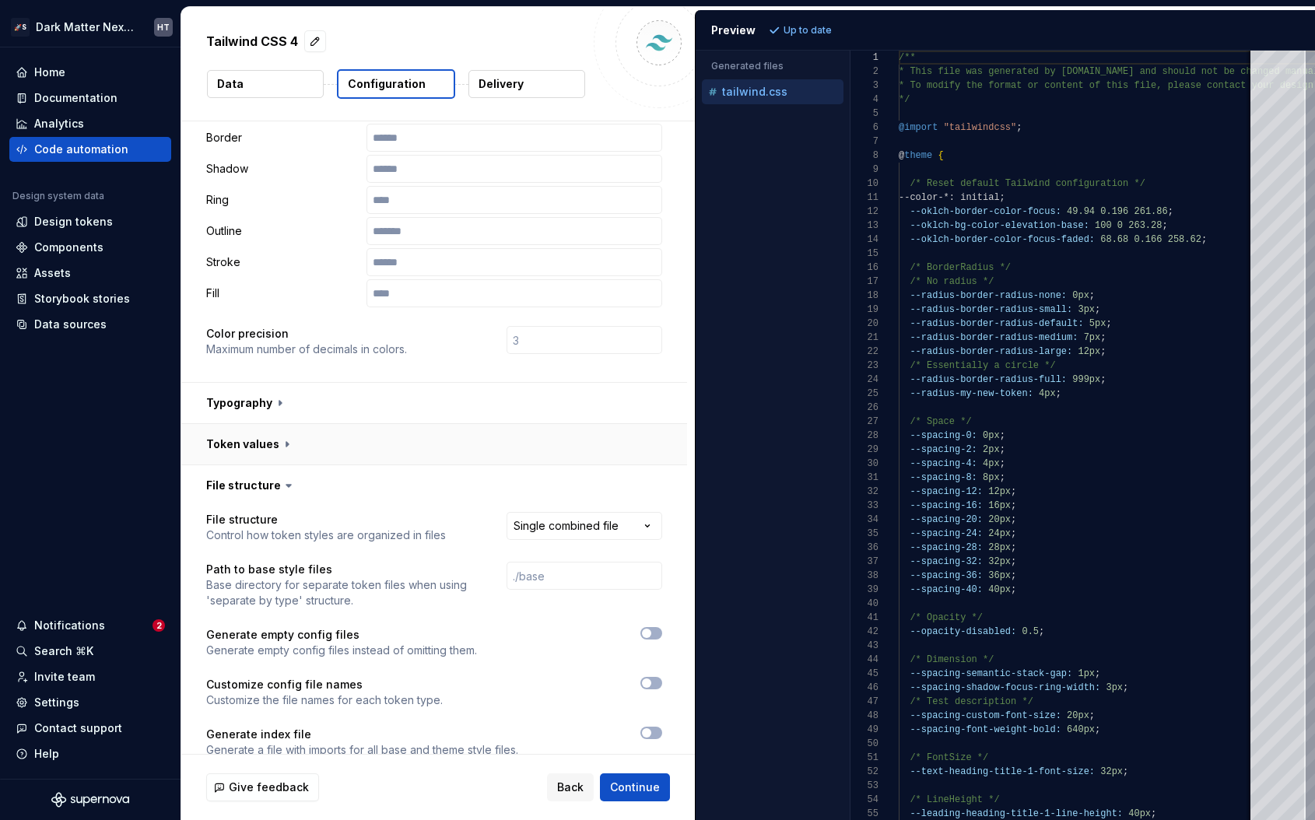
click at [418, 454] on button "button" at bounding box center [434, 444] width 506 height 40
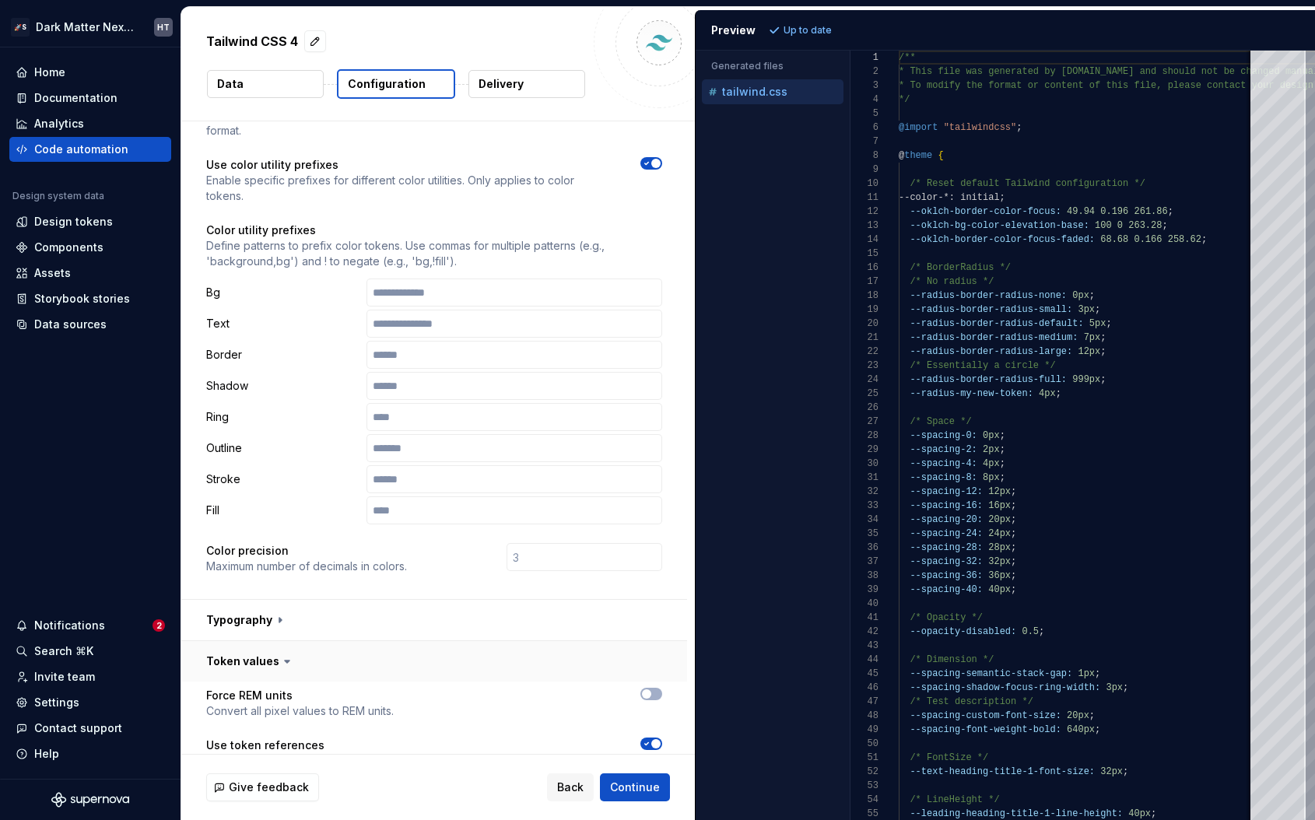
scroll to position [0, 0]
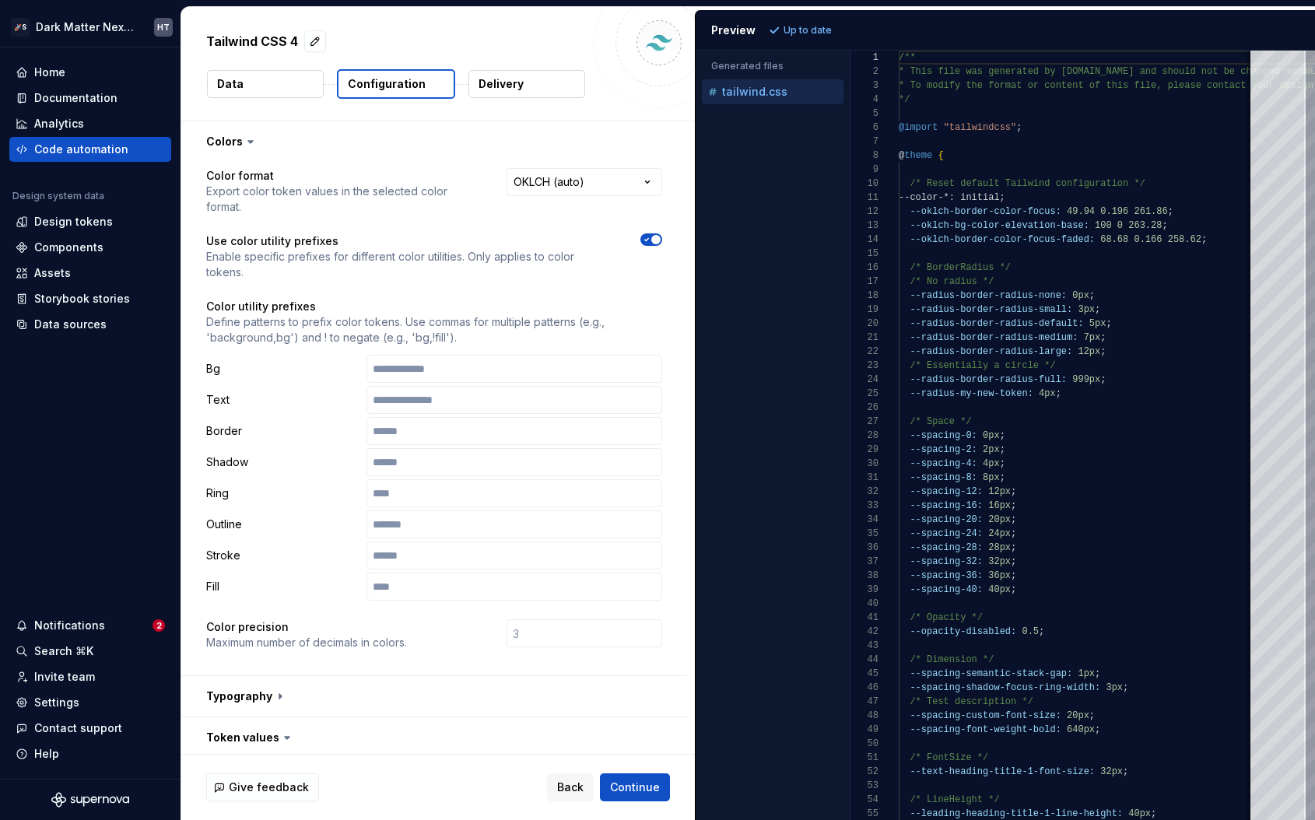
click at [516, 85] on p "Delivery" at bounding box center [501, 84] width 45 height 16
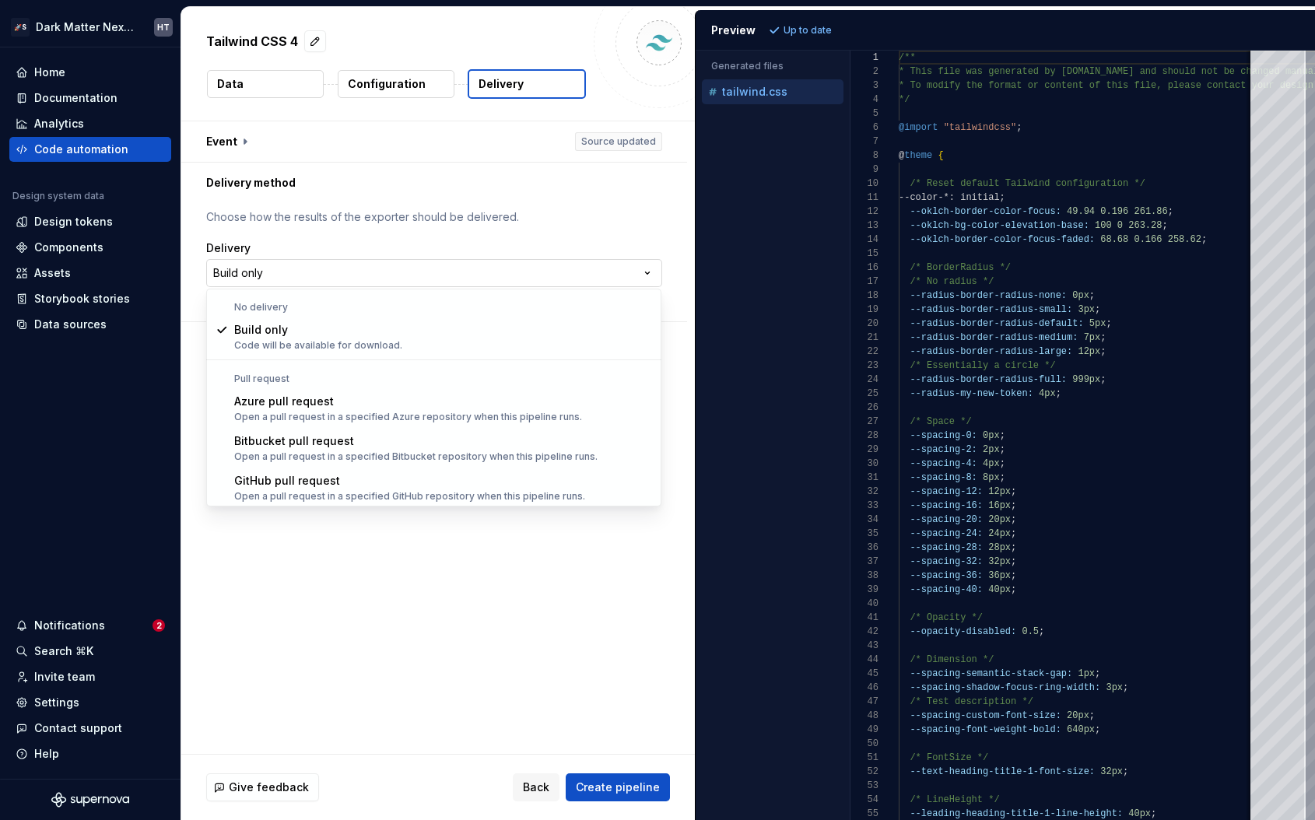
click at [384, 272] on html "**********" at bounding box center [657, 410] width 1315 height 820
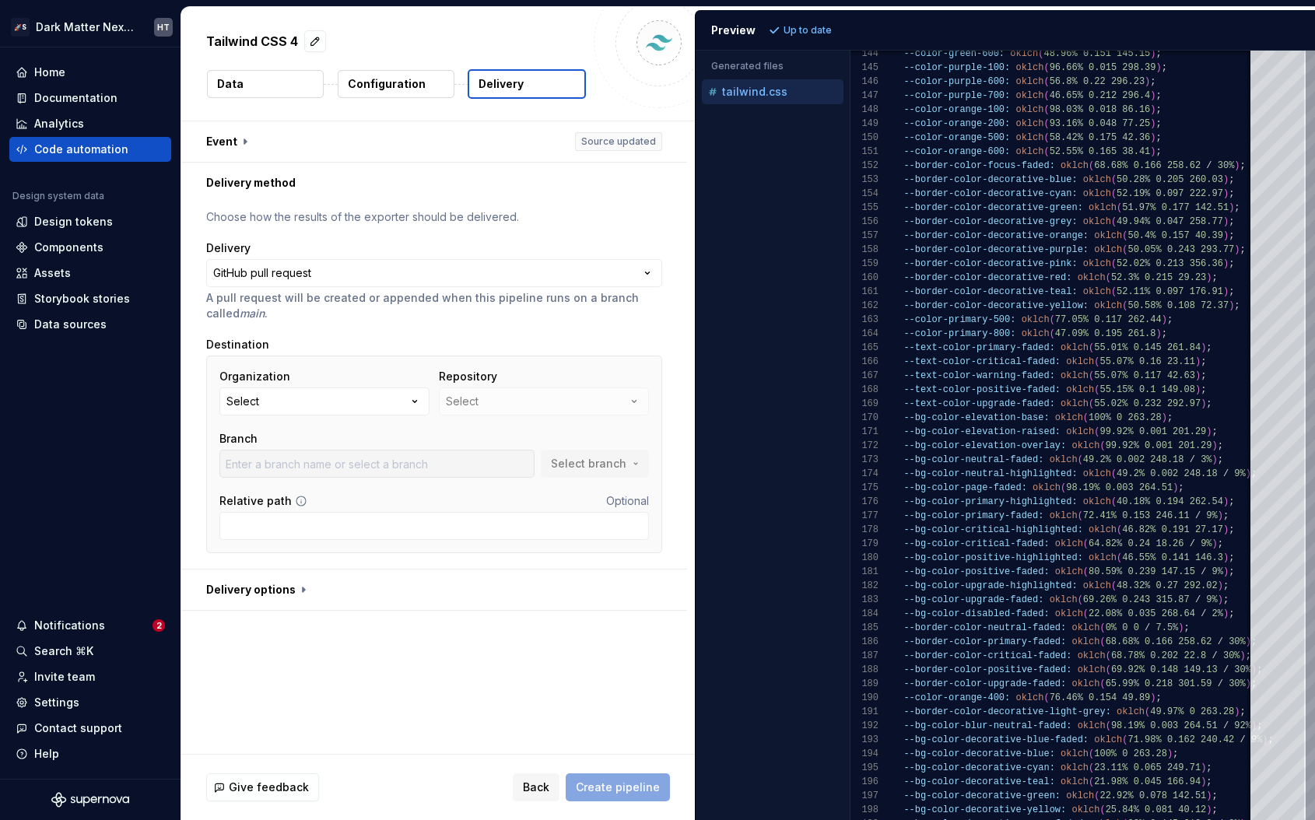
click at [771, 239] on div "Accessibility guide for tree . Navigate the tree with the arrow keys. Common tr…" at bounding box center [773, 447] width 154 height 745
click at [762, 224] on div "Accessibility guide for tree . Navigate the tree with the arrow keys. Common tr…" at bounding box center [773, 447] width 154 height 745
click at [82, 68] on div "Home" at bounding box center [90, 73] width 149 height 16
